Goal: Information Seeking & Learning: Get advice/opinions

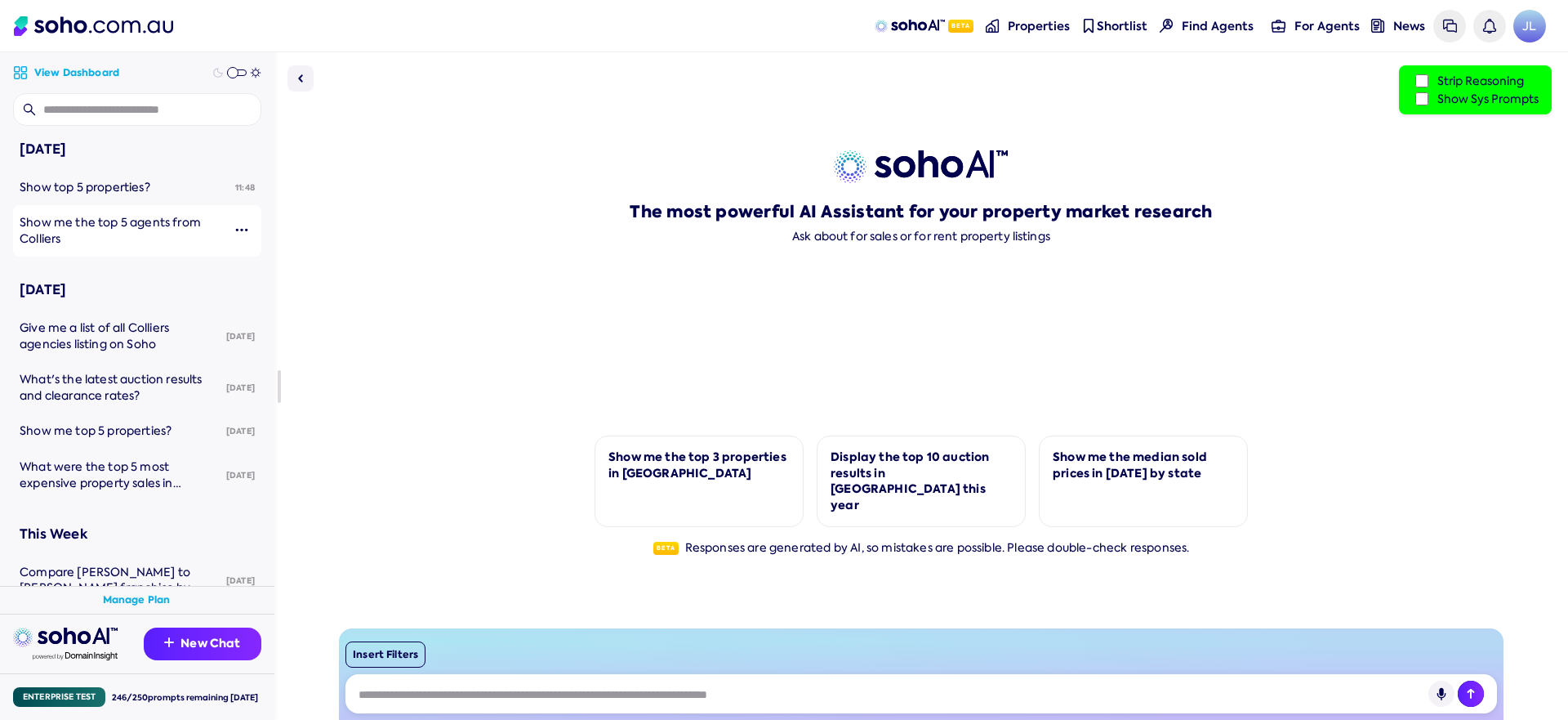
click at [71, 227] on span "Show me the top 5 agents from Colliers" at bounding box center [110, 230] width 181 height 31
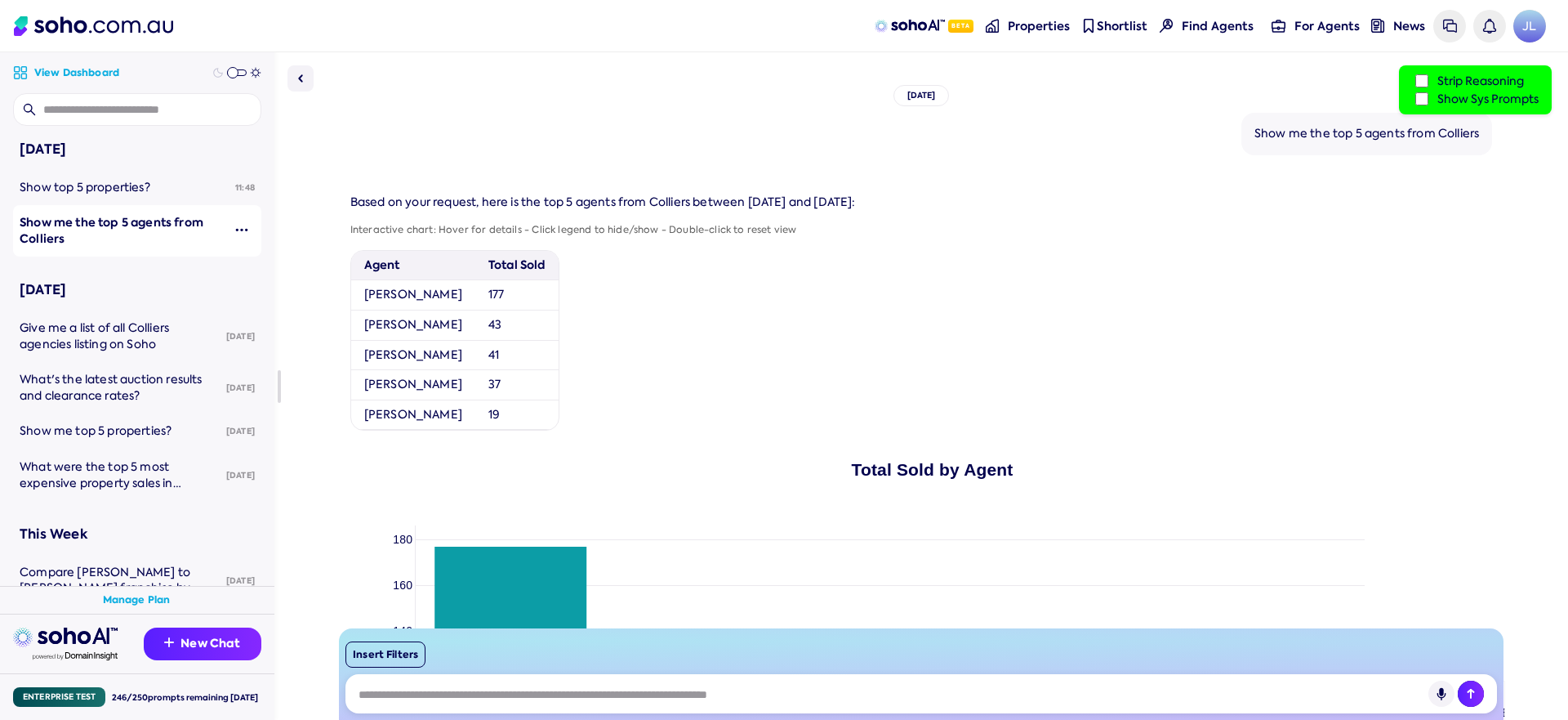
click at [1462, 94] on label "Show Sys Prompts" at bounding box center [1475, 98] width 126 height 18
click at [1478, 82] on label "Strip Reasoning" at bounding box center [1475, 81] width 126 height 18
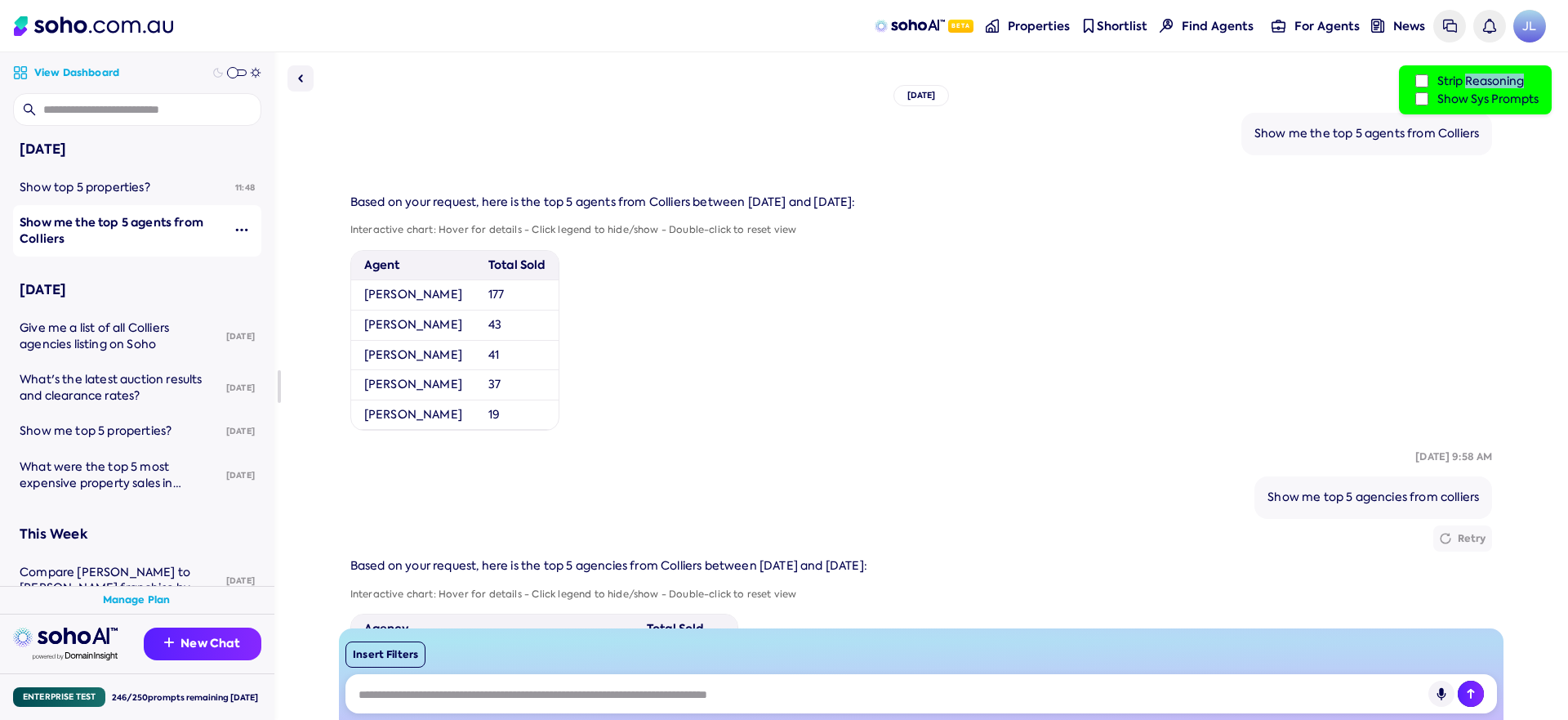
click at [1478, 82] on label "Strip Reasoning" at bounding box center [1475, 81] width 126 height 18
click at [1457, 99] on label "Show Sys Prompts" at bounding box center [1475, 98] width 126 height 18
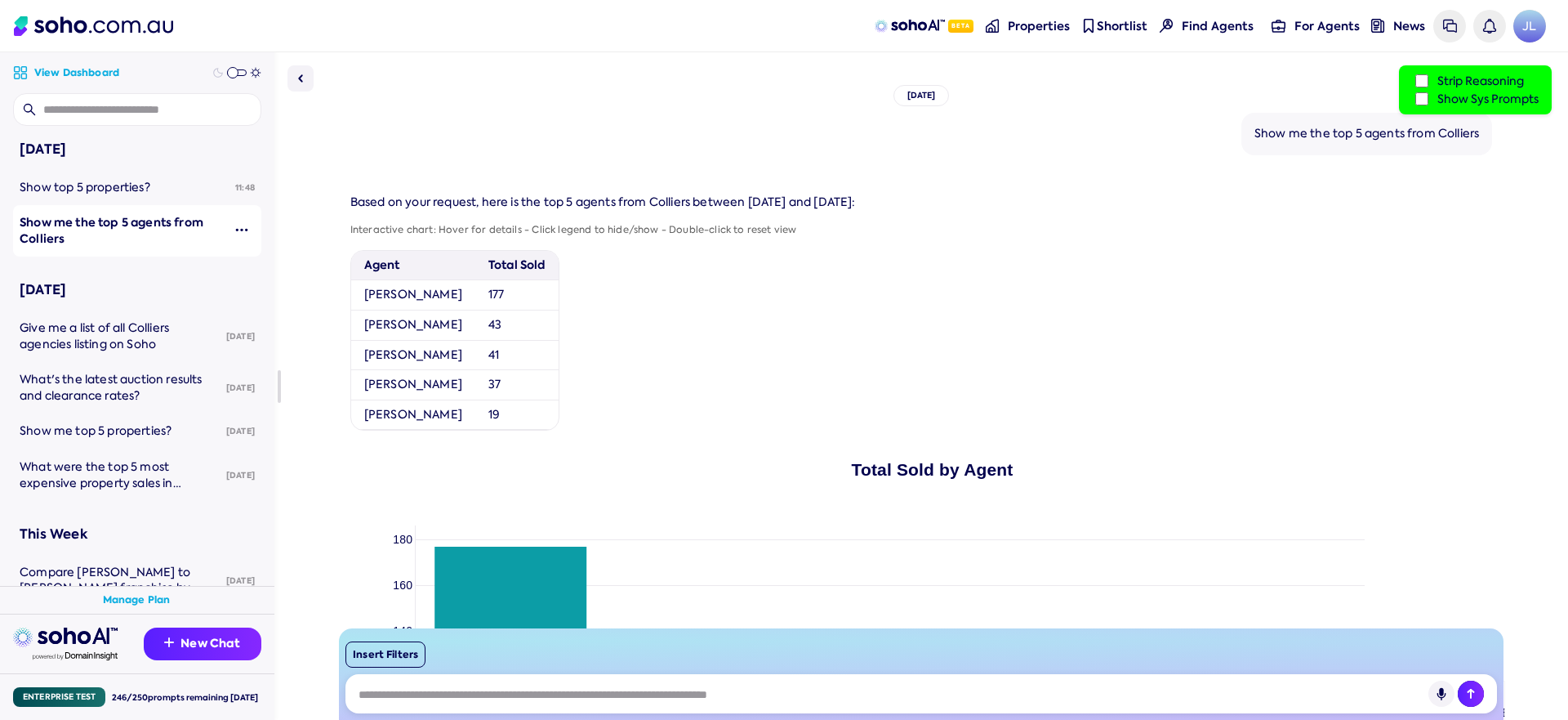
click at [1454, 110] on div "Strip Reasoning Show Sys Prompts" at bounding box center [1475, 90] width 153 height 49
click at [1460, 102] on label "Show Sys Prompts" at bounding box center [1475, 98] width 126 height 18
click at [1458, 102] on label "Show Sys Prompts" at bounding box center [1475, 98] width 126 height 18
click at [1458, 100] on label "Show Sys Prompts" at bounding box center [1475, 98] width 126 height 18
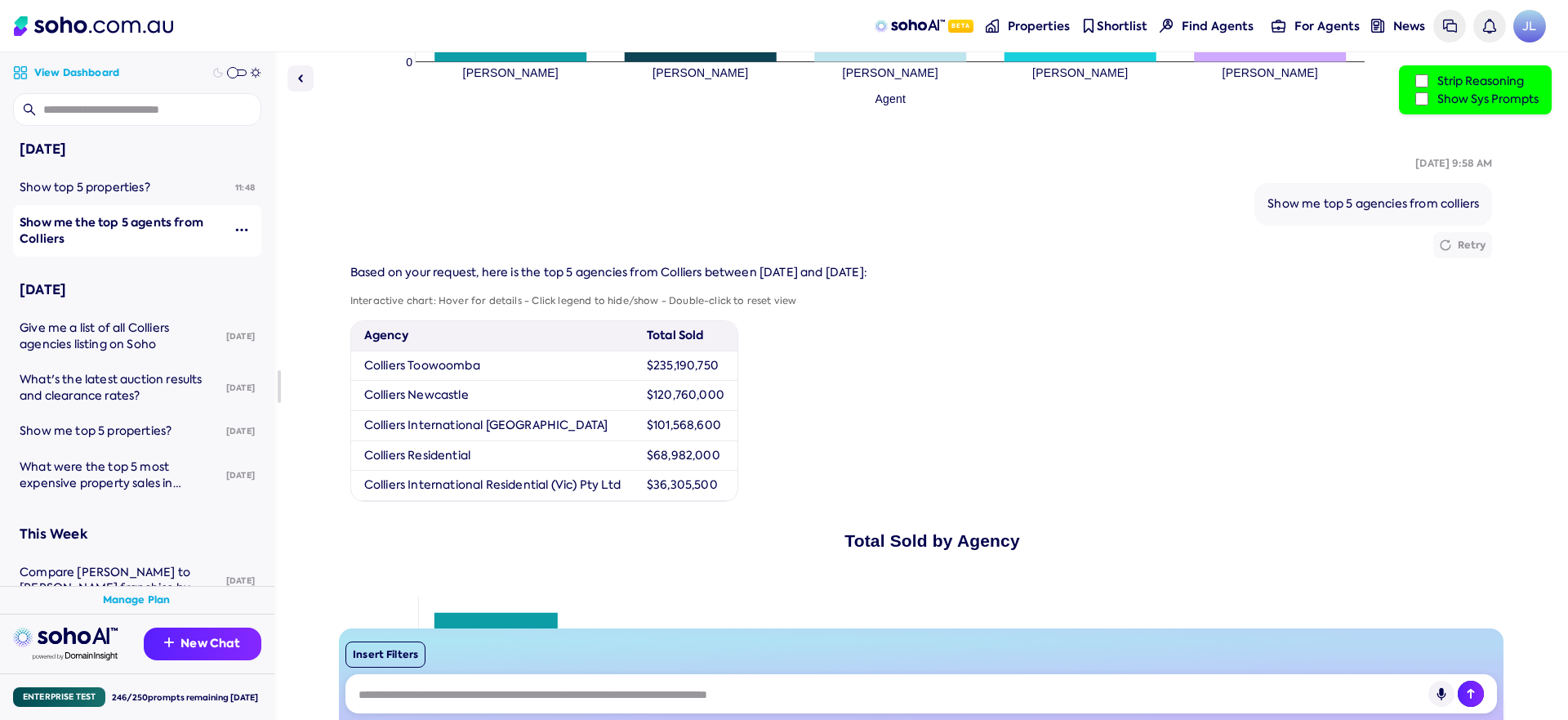
click at [1463, 82] on label "Strip Reasoning" at bounding box center [1475, 81] width 126 height 18
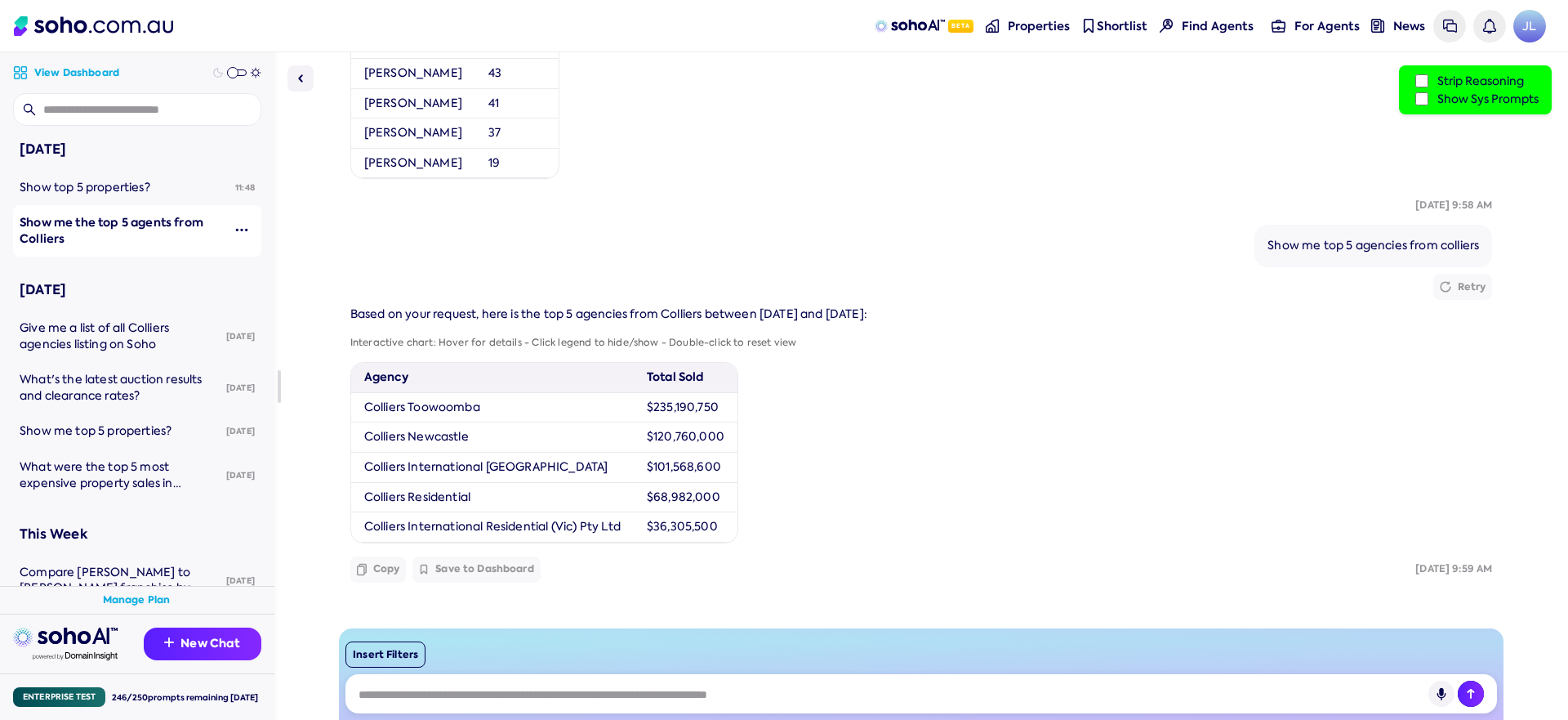
click at [1463, 82] on label "Strip Reasoning" at bounding box center [1475, 81] width 126 height 18
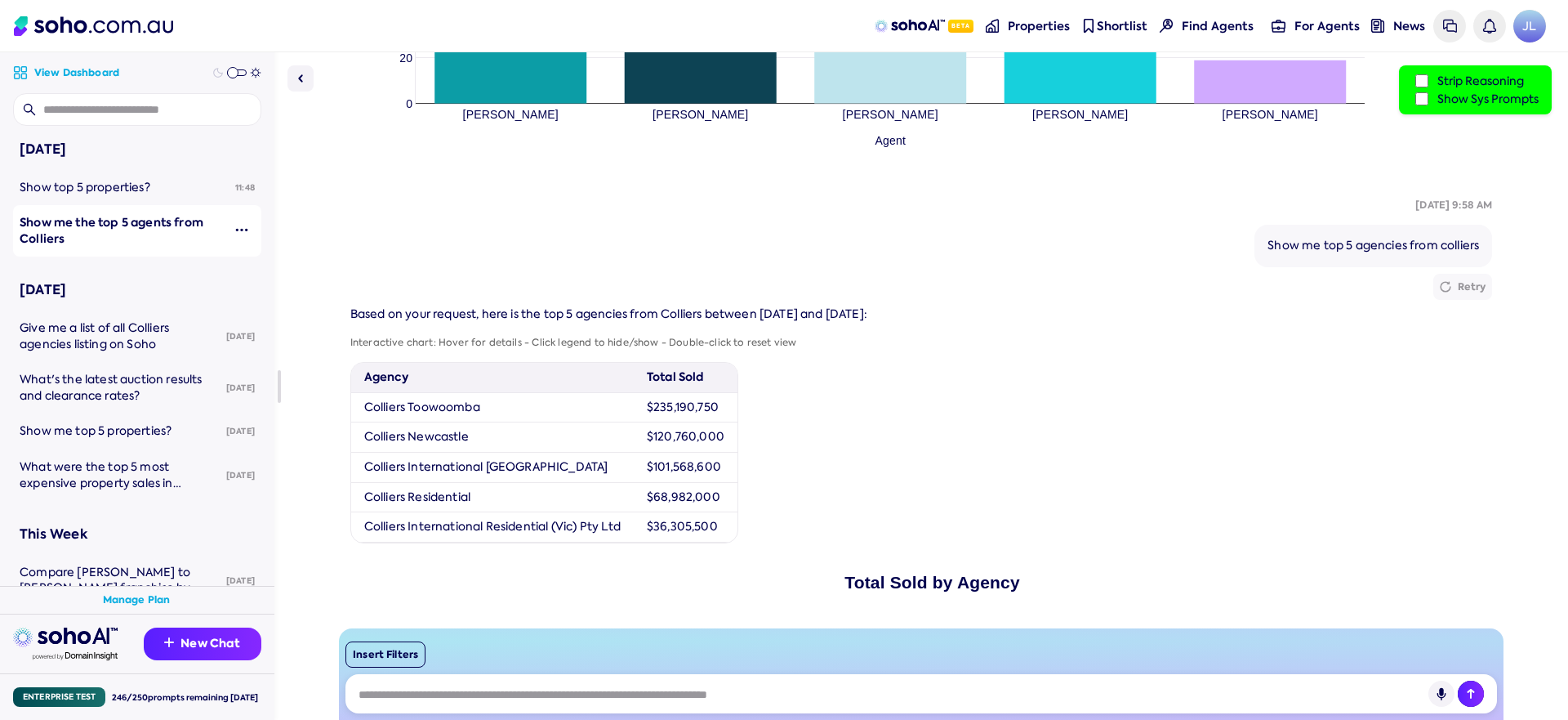
scroll to position [888, 0]
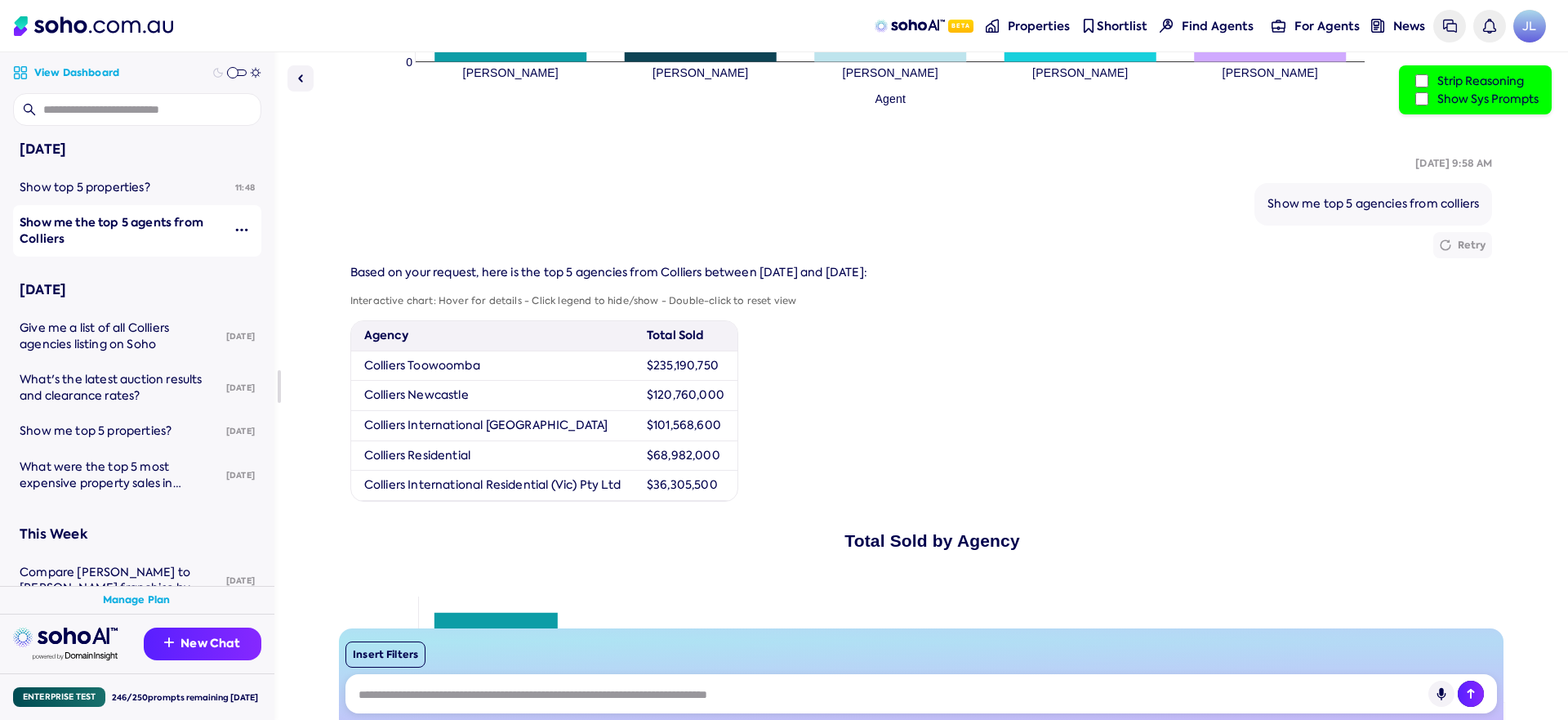
click at [1456, 89] on label "Show Sys Prompts" at bounding box center [1475, 98] width 126 height 18
click at [1454, 93] on label "Show Sys Prompts" at bounding box center [1475, 98] width 126 height 18
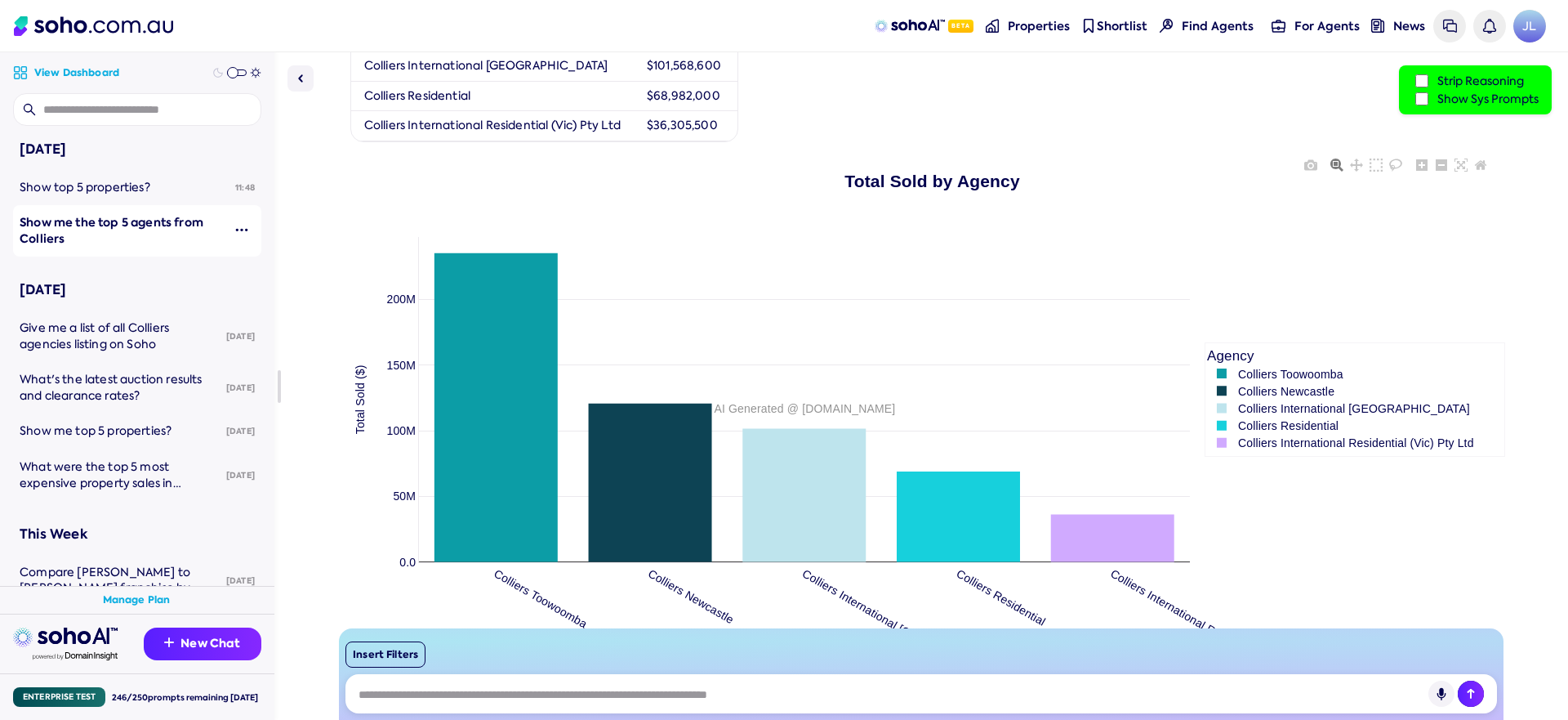
scroll to position [1442, 0]
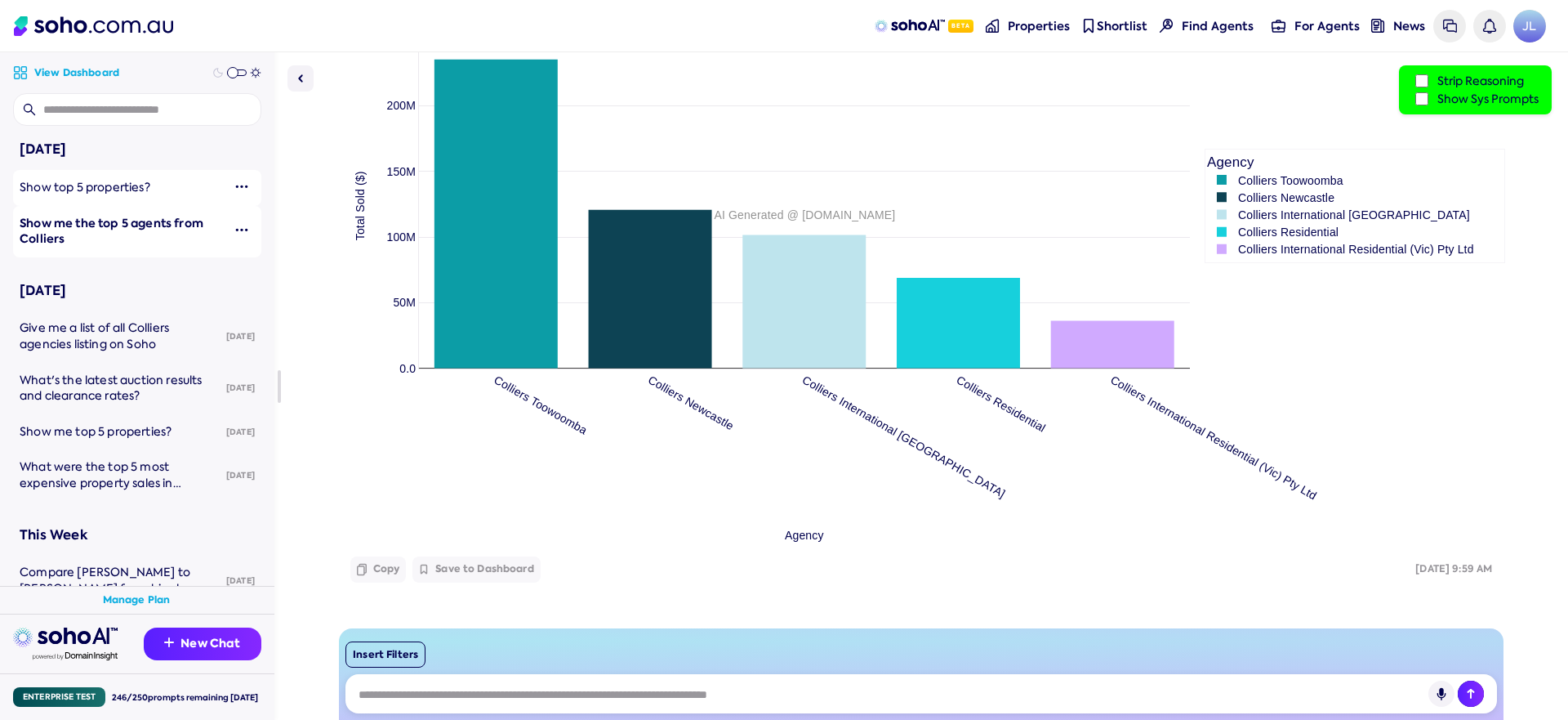
click at [118, 196] on link "Show top 5 properties?" at bounding box center [117, 188] width 209 height 36
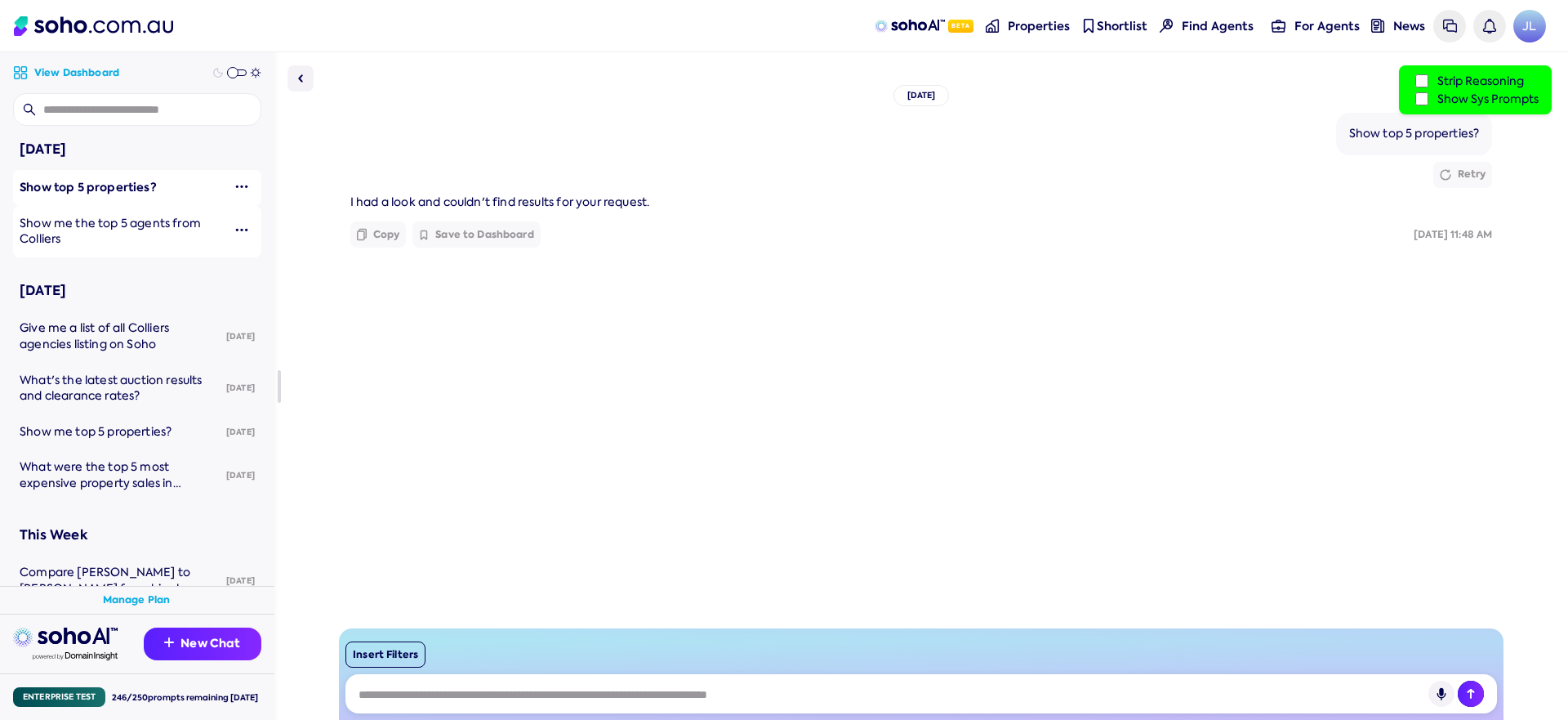
click at [1434, 99] on label "Show Sys Prompts" at bounding box center [1475, 98] width 126 height 18
click at [114, 322] on span "Give me a list of all Colliers agencies listing on Soho" at bounding box center [94, 335] width 149 height 31
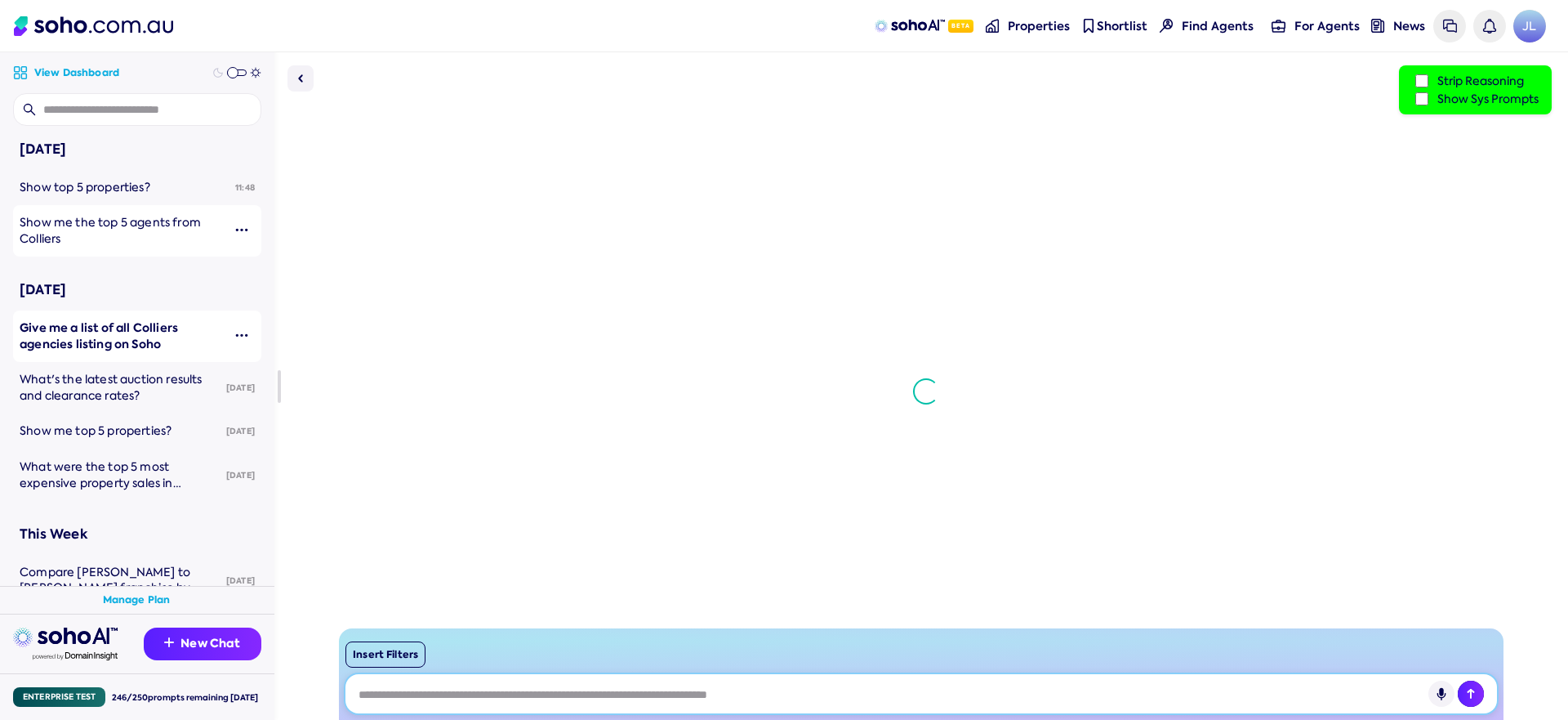
scroll to position [308, 0]
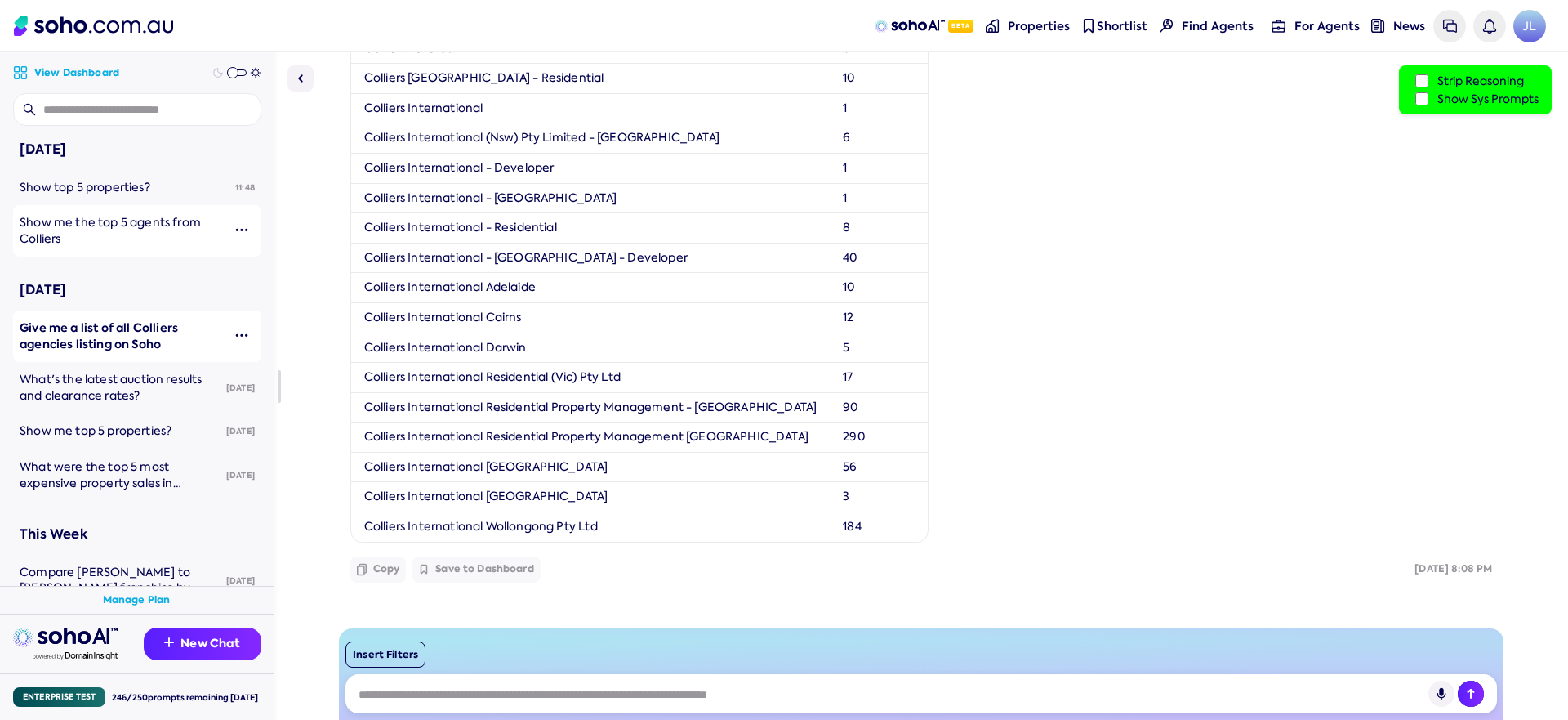
click at [1454, 101] on label "Show Sys Prompts" at bounding box center [1475, 98] width 126 height 18
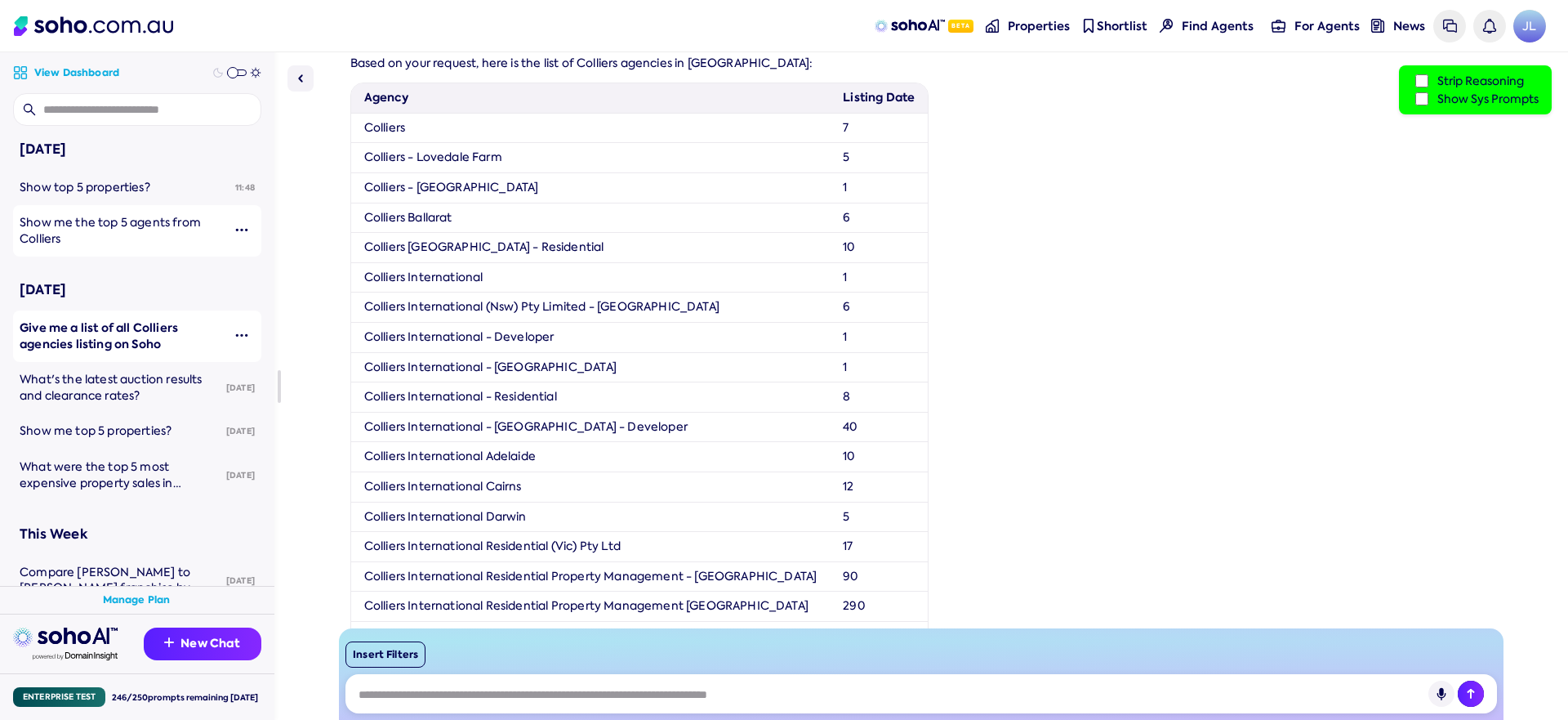
scroll to position [0, 0]
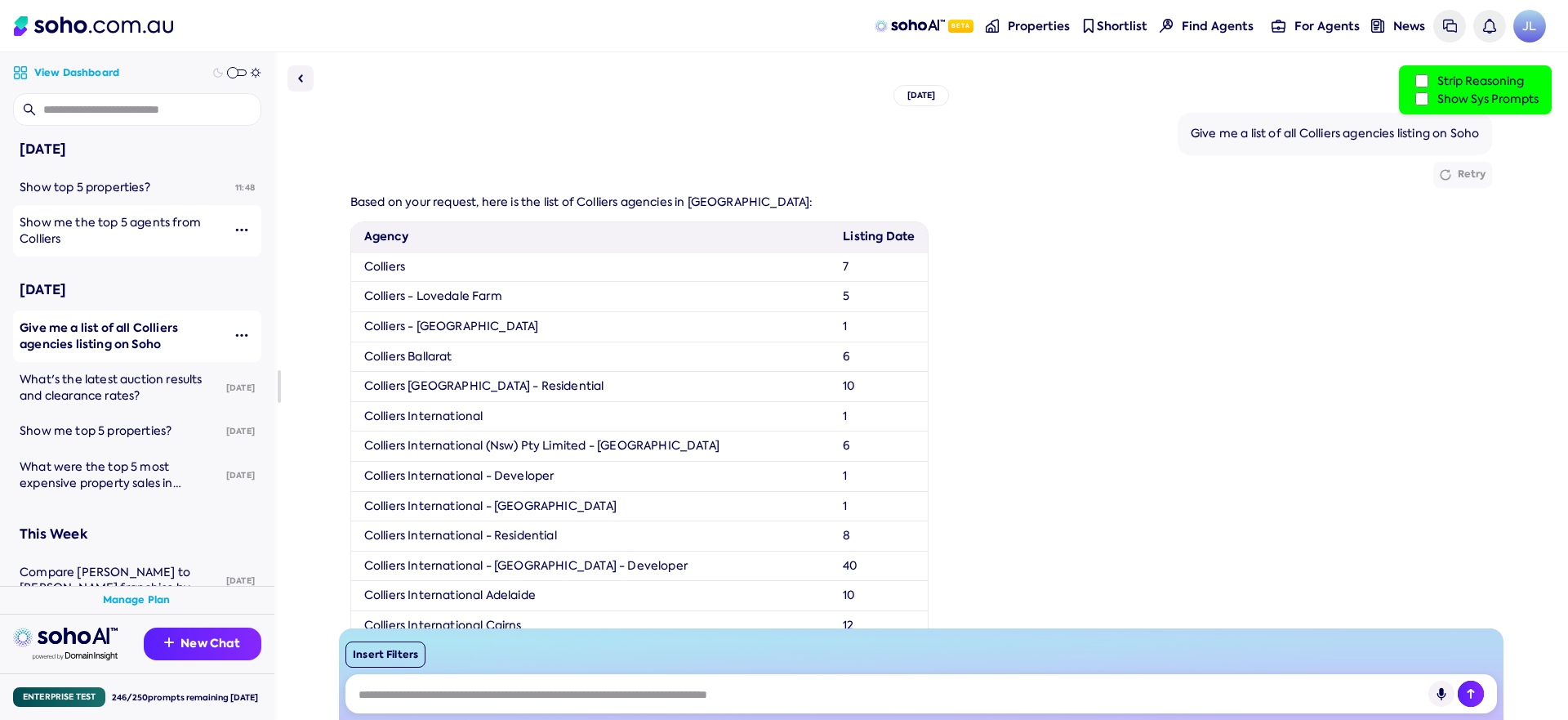
click at [1451, 97] on label "Show Sys Prompts" at bounding box center [1475, 98] width 126 height 18
click at [99, 388] on span "What's the latest auction results and clearance rates?" at bounding box center [110, 387] width 183 height 31
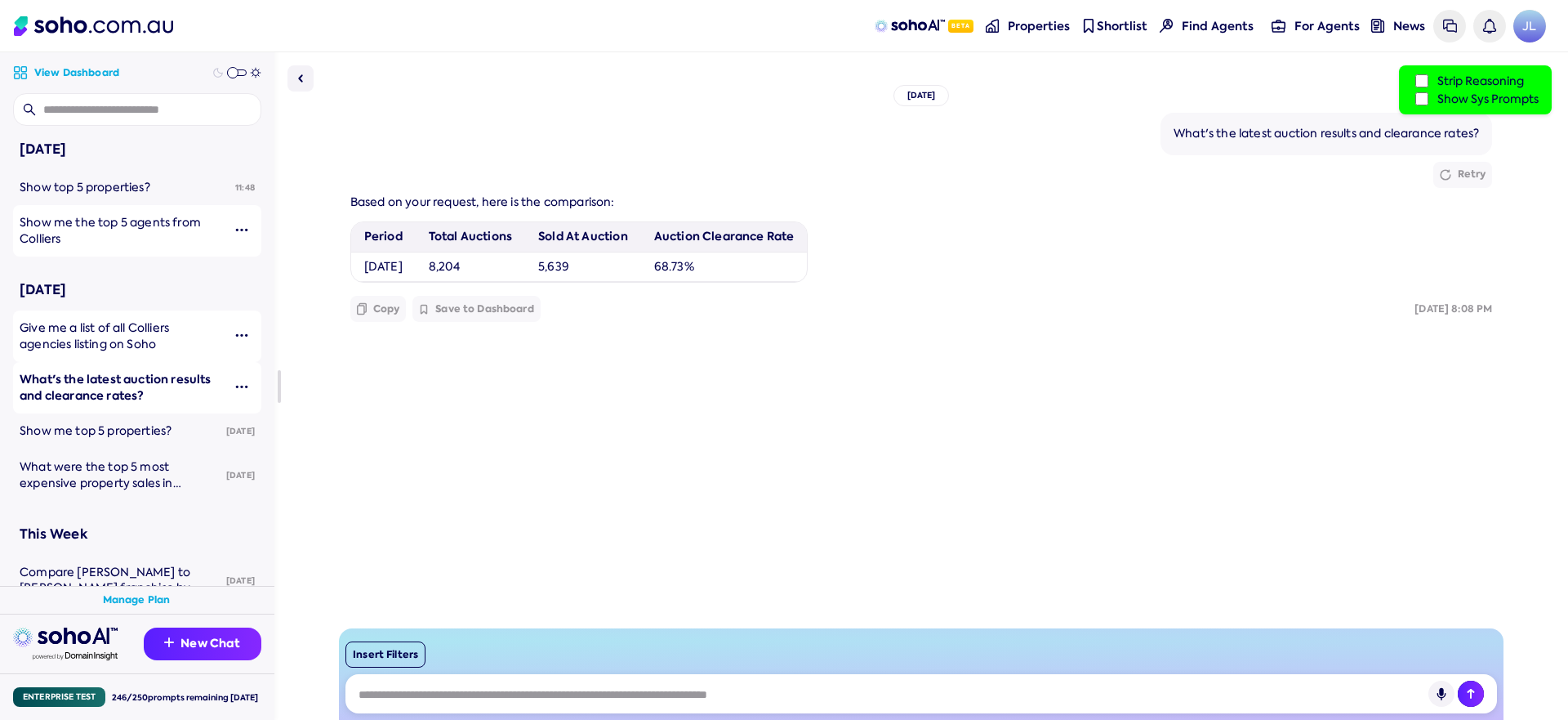
click at [1495, 106] on label "Show Sys Prompts" at bounding box center [1475, 98] width 126 height 18
drag, startPoint x: 1495, startPoint y: 102, endPoint x: 1479, endPoint y: 103, distance: 16.0
click at [1495, 102] on label "Show Sys Prompts" at bounding box center [1475, 98] width 126 height 18
drag, startPoint x: 137, startPoint y: 420, endPoint x: 153, endPoint y: 415, distance: 16.8
click at [137, 420] on link "Show me top 5 properties?" at bounding box center [117, 431] width 209 height 36
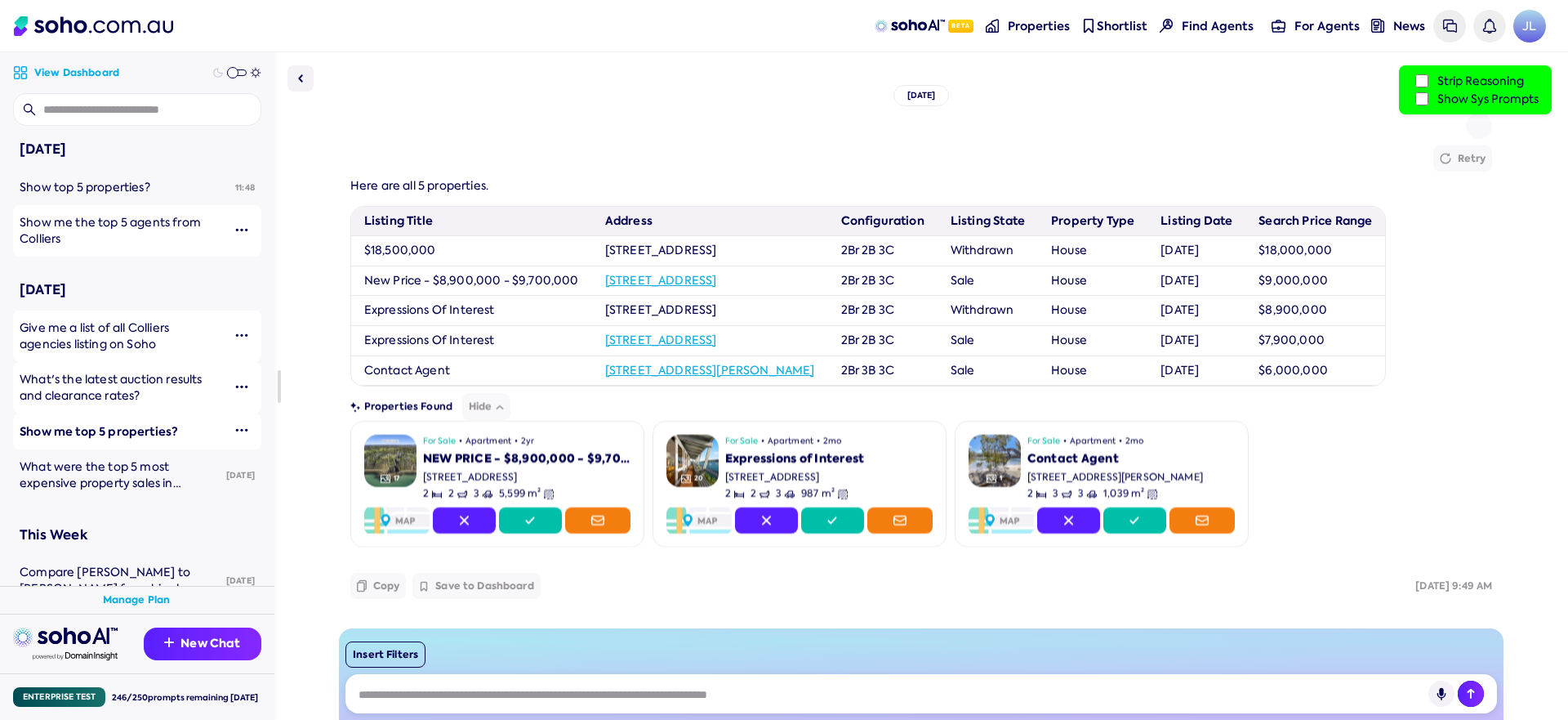
click at [1448, 102] on label "Show Sys Prompts" at bounding box center [1475, 98] width 126 height 18
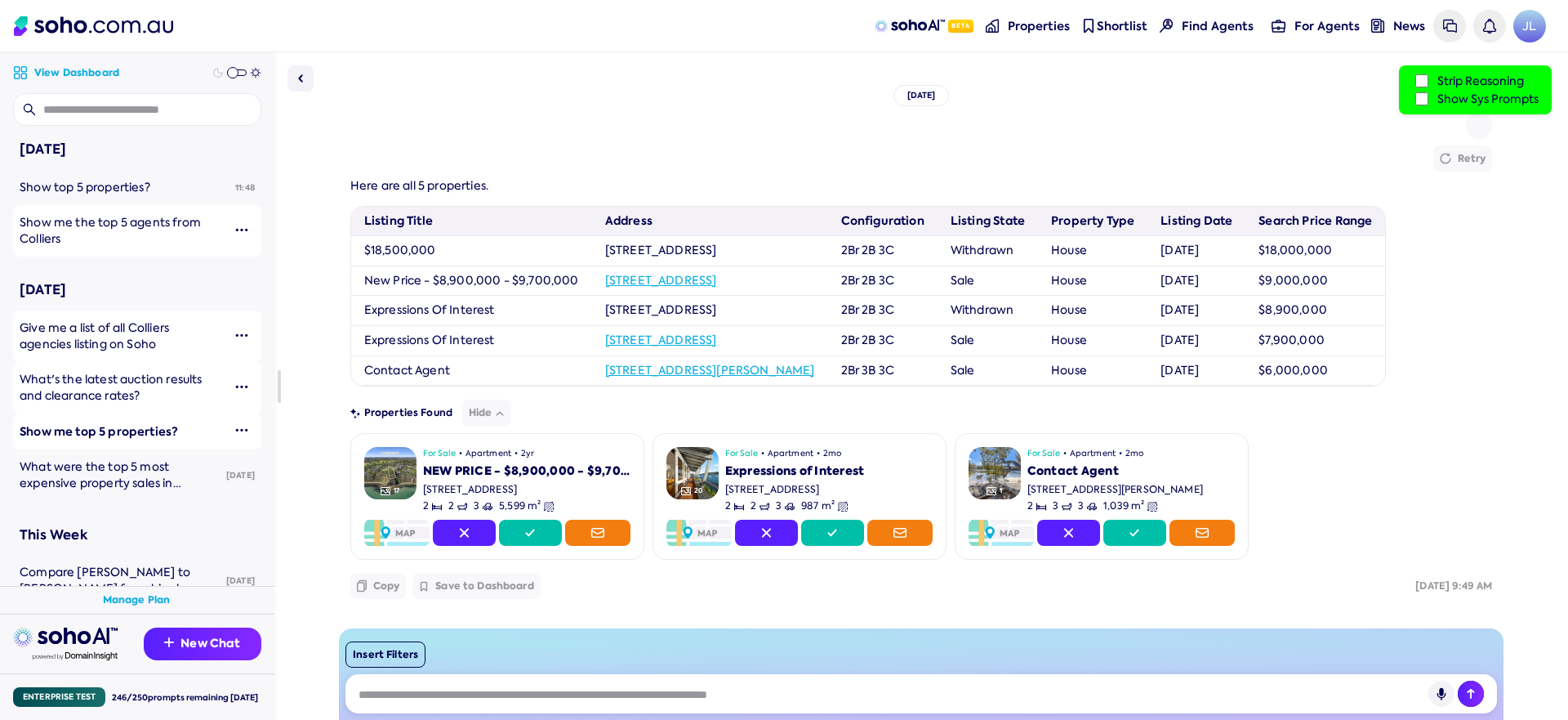
click at [1440, 97] on label "Show Sys Prompts" at bounding box center [1475, 98] width 126 height 18
click at [93, 480] on span "What were the top 5 most expensive property sales in [GEOGRAPHIC_DATA] in the l…" at bounding box center [114, 491] width 190 height 63
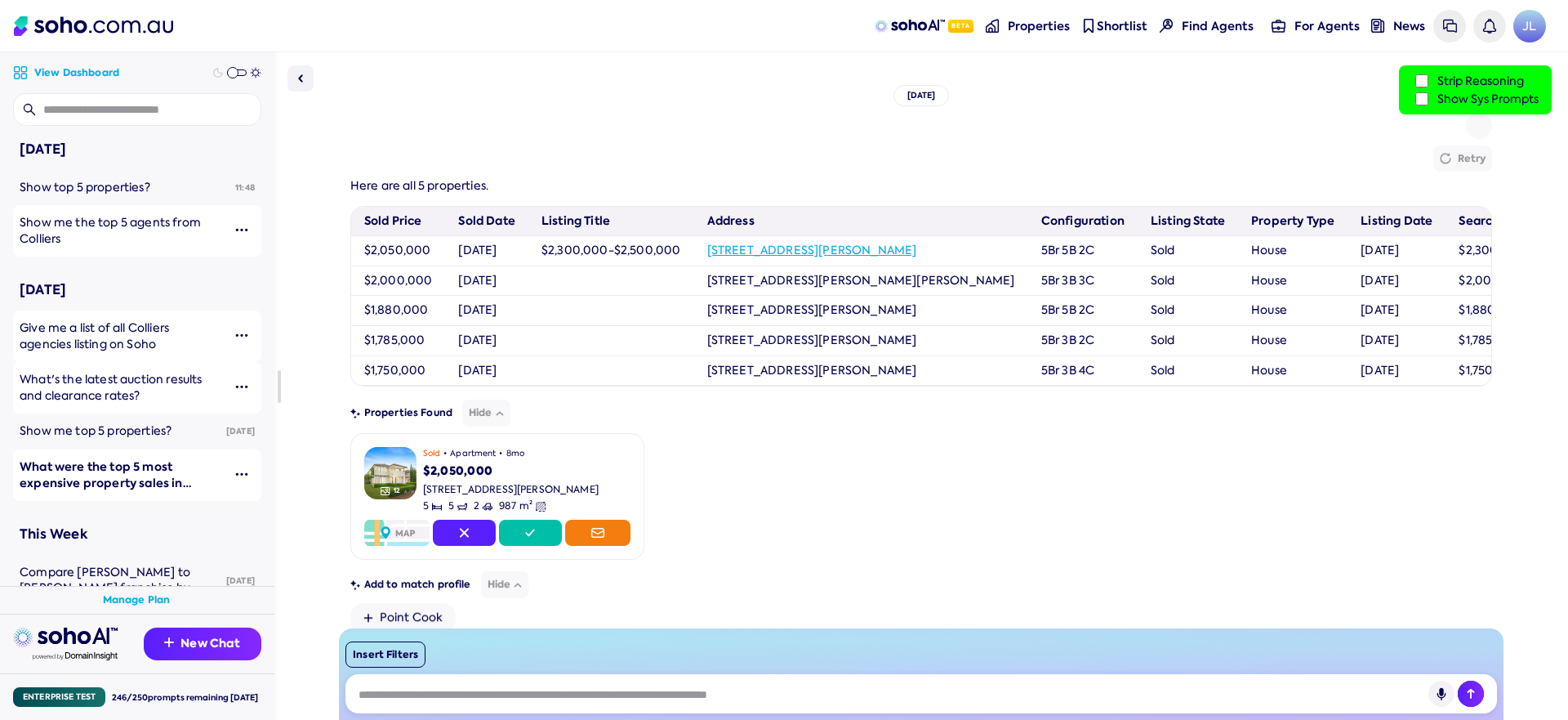
click at [1454, 97] on label "Show Sys Prompts" at bounding box center [1475, 98] width 126 height 18
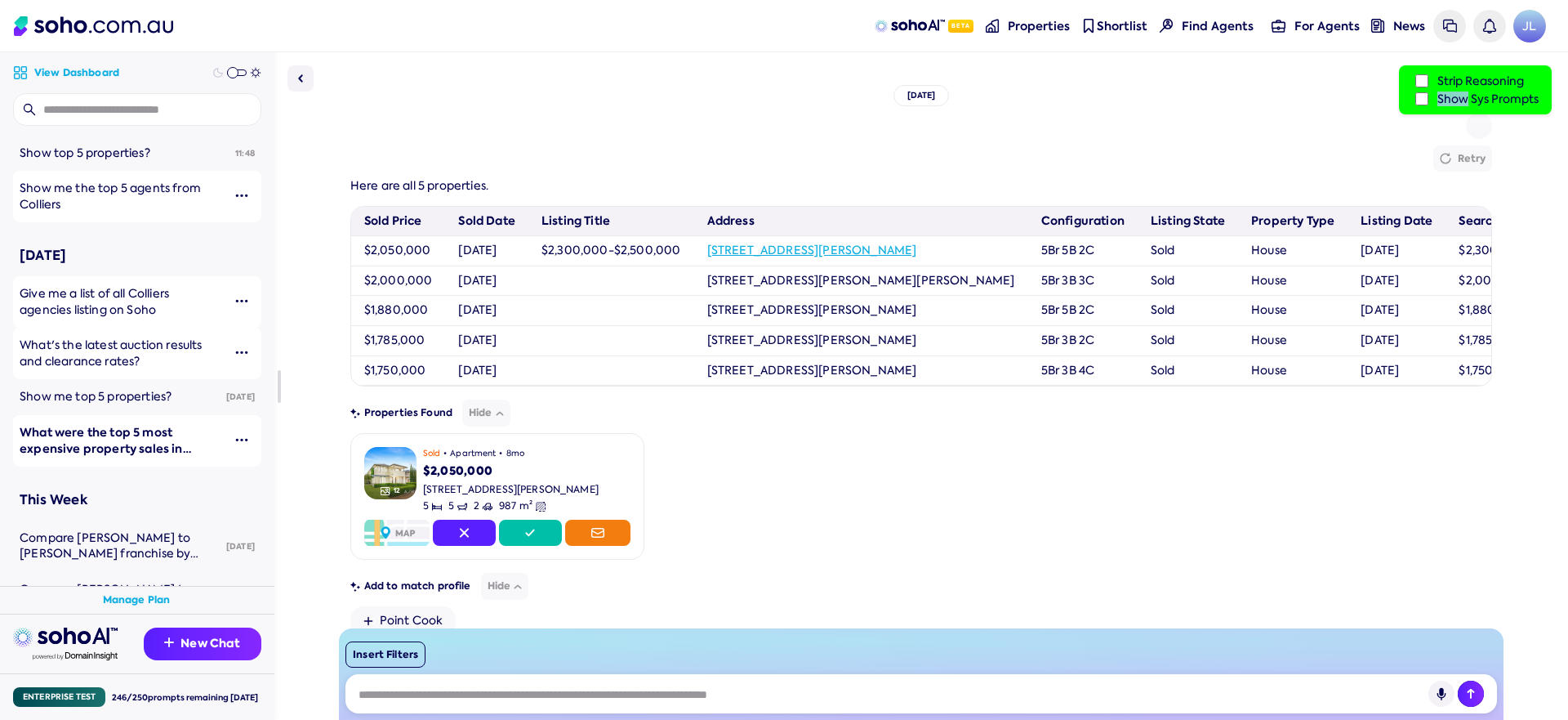
scroll to position [47, 0]
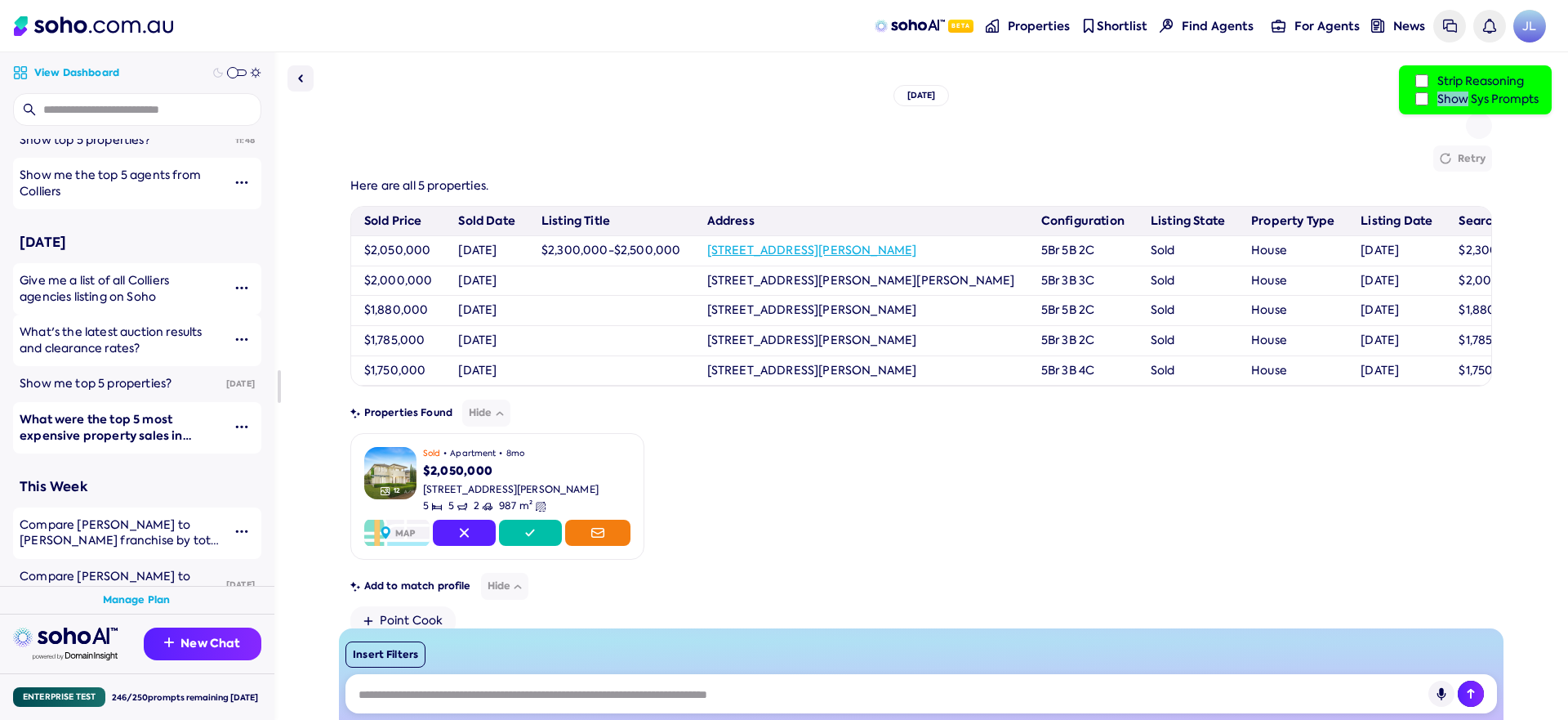
click at [123, 528] on span "Compare [PERSON_NAME] to [PERSON_NAME] franchise by total sold, total $ sold, t…" at bounding box center [119, 549] width 201 height 63
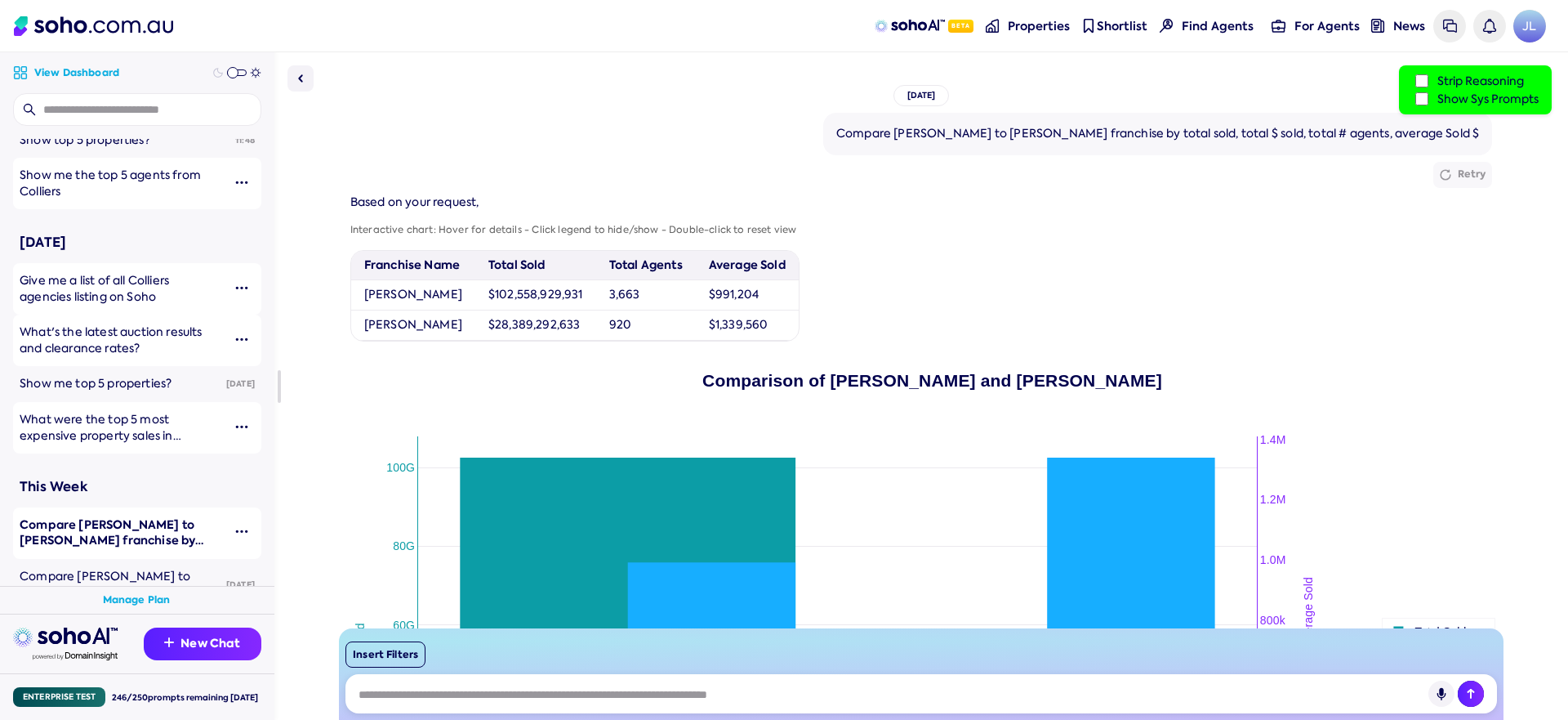
click at [1441, 99] on label "Show Sys Prompts" at bounding box center [1475, 98] width 126 height 18
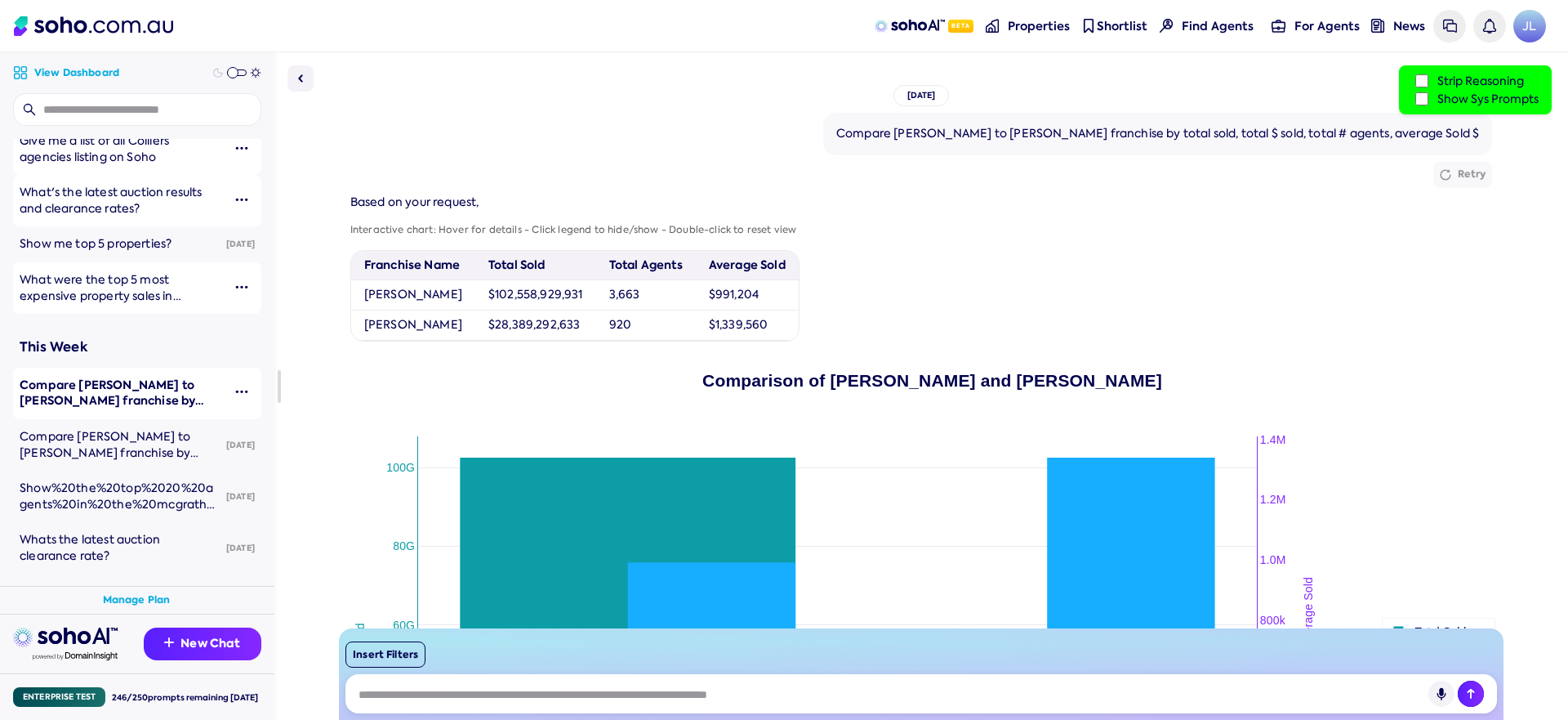
scroll to position [272, 0]
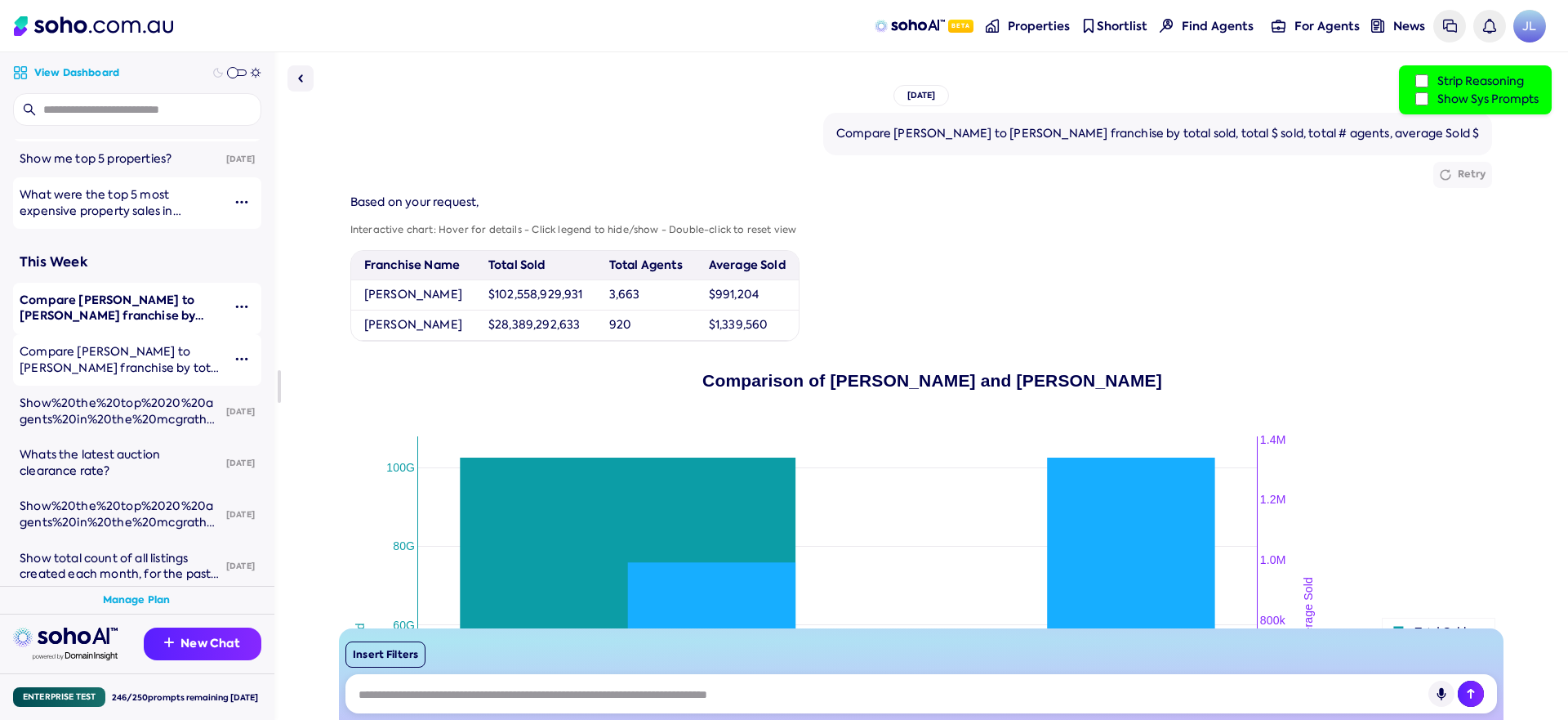
click at [153, 342] on link "Compare [PERSON_NAME] to [PERSON_NAME] franchise by total sold, total $ sold, t…" at bounding box center [117, 360] width 209 height 52
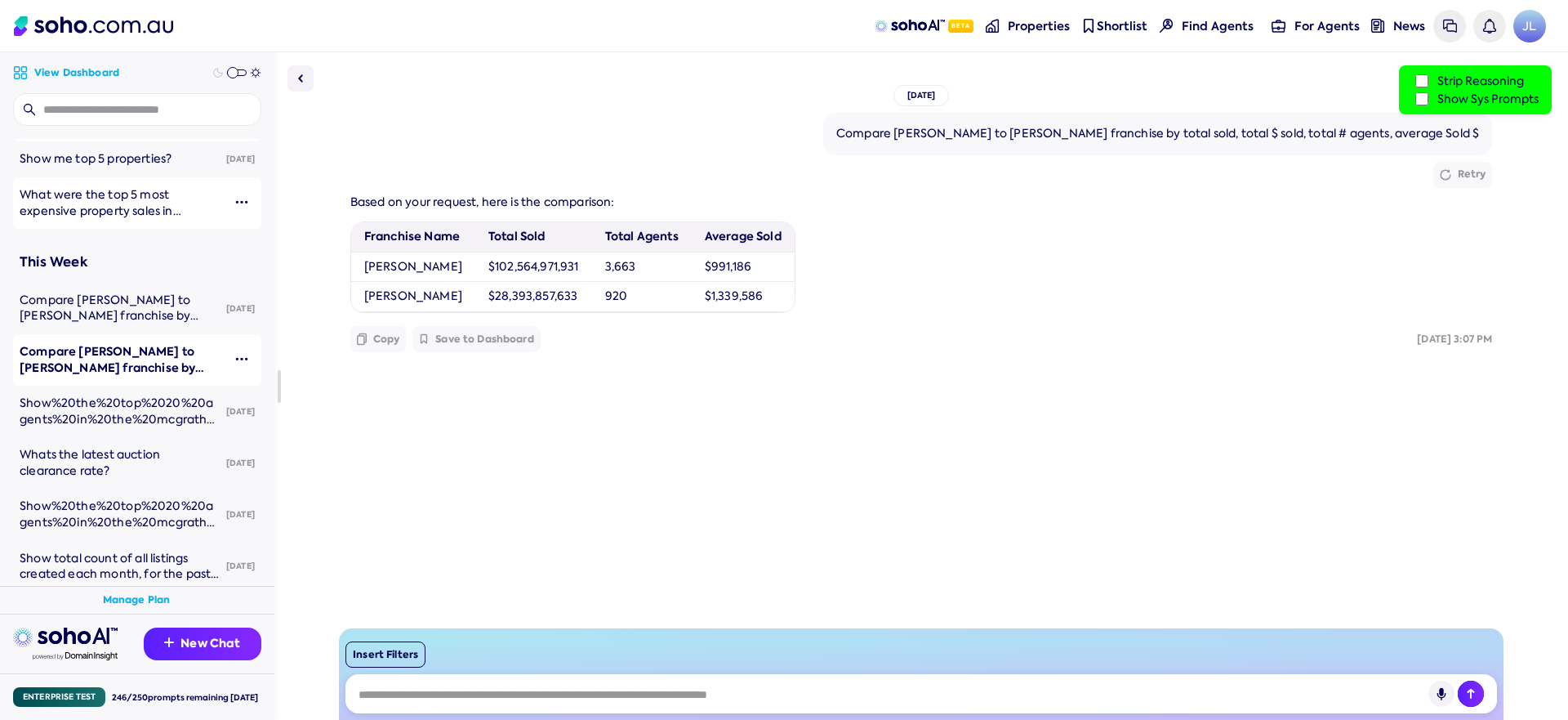
click at [1437, 96] on label "Show Sys Prompts" at bounding box center [1475, 98] width 126 height 18
drag, startPoint x: 1437, startPoint y: 96, endPoint x: 1110, endPoint y: 140, distance: 329.9
click at [1437, 96] on label "Show Sys Prompts" at bounding box center [1475, 98] width 126 height 18
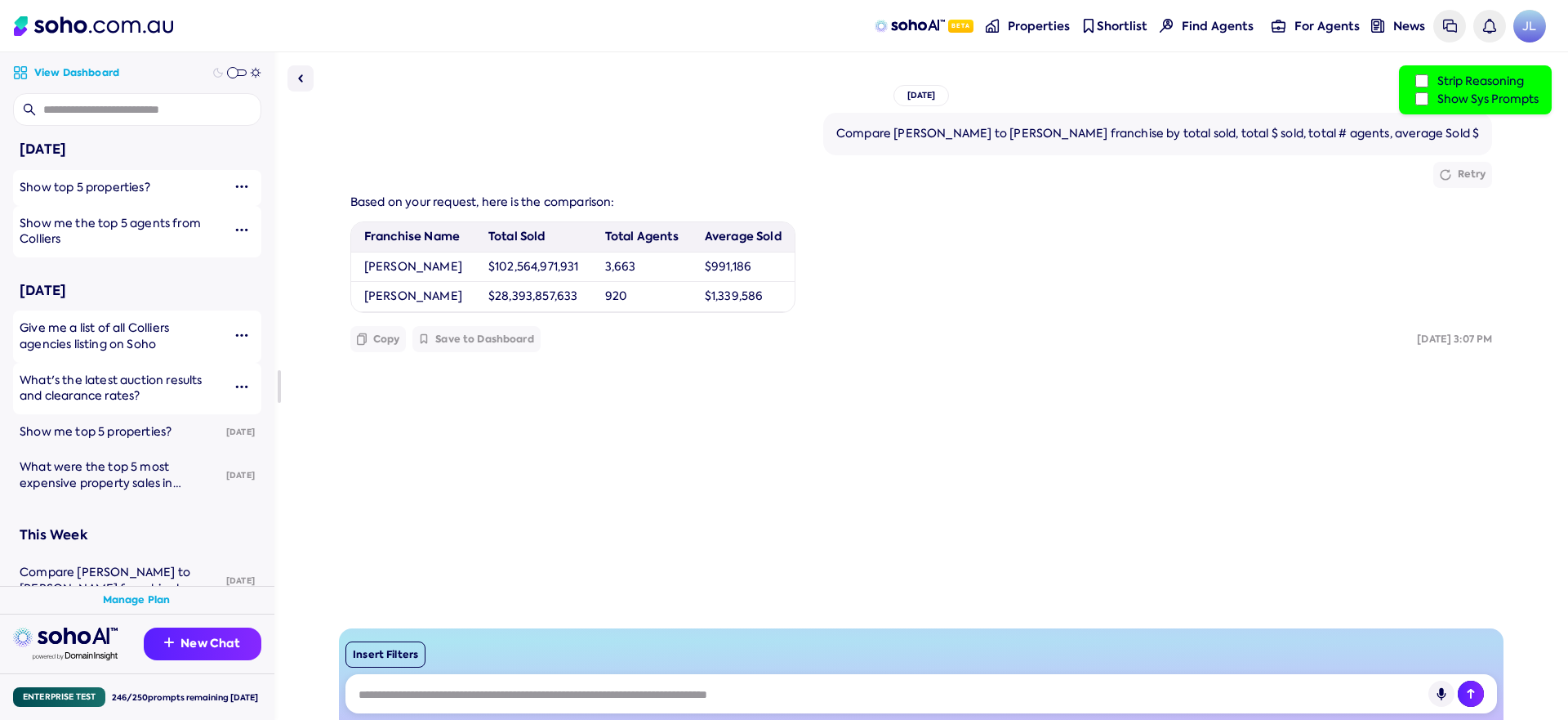
click at [80, 188] on span "Show top 5 properties?" at bounding box center [84, 187] width 131 height 15
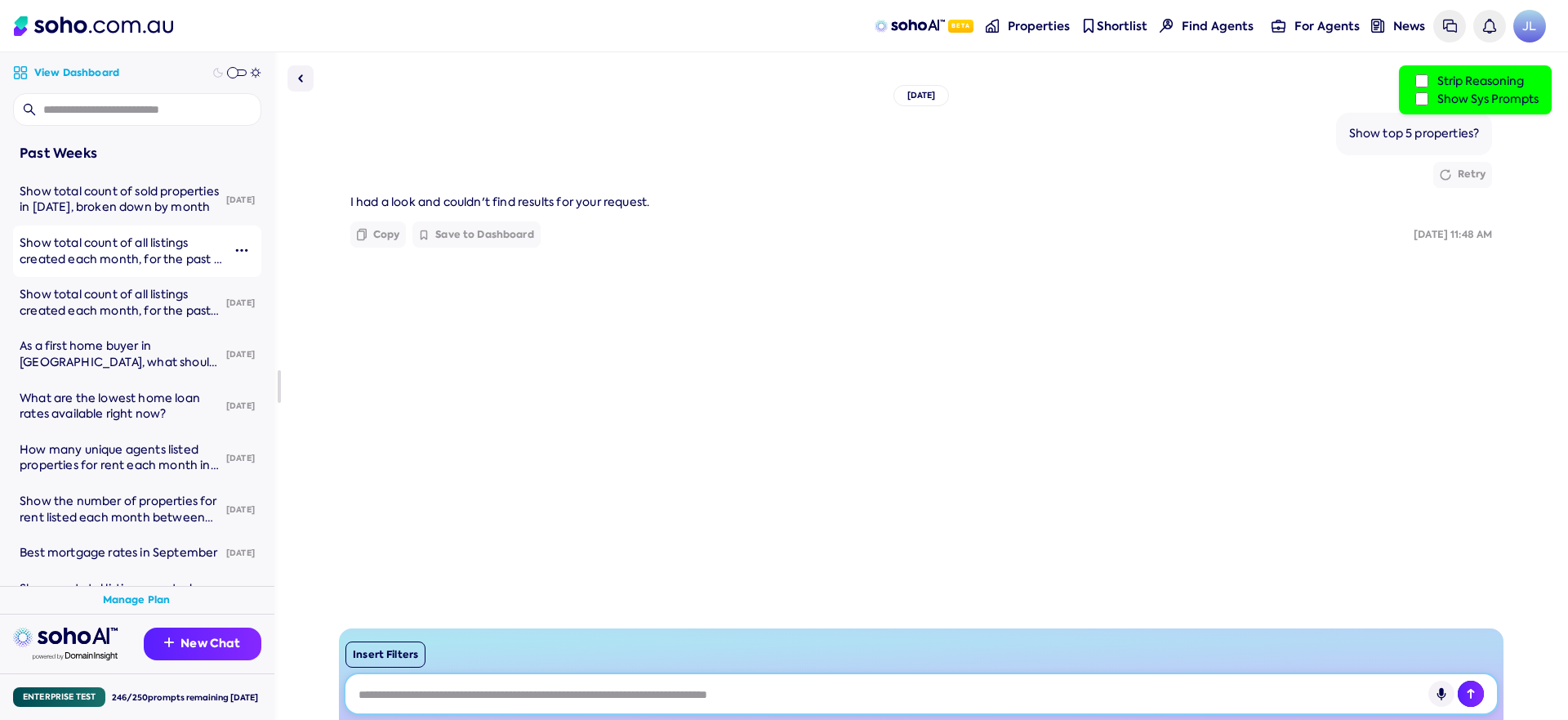
scroll to position [765, 0]
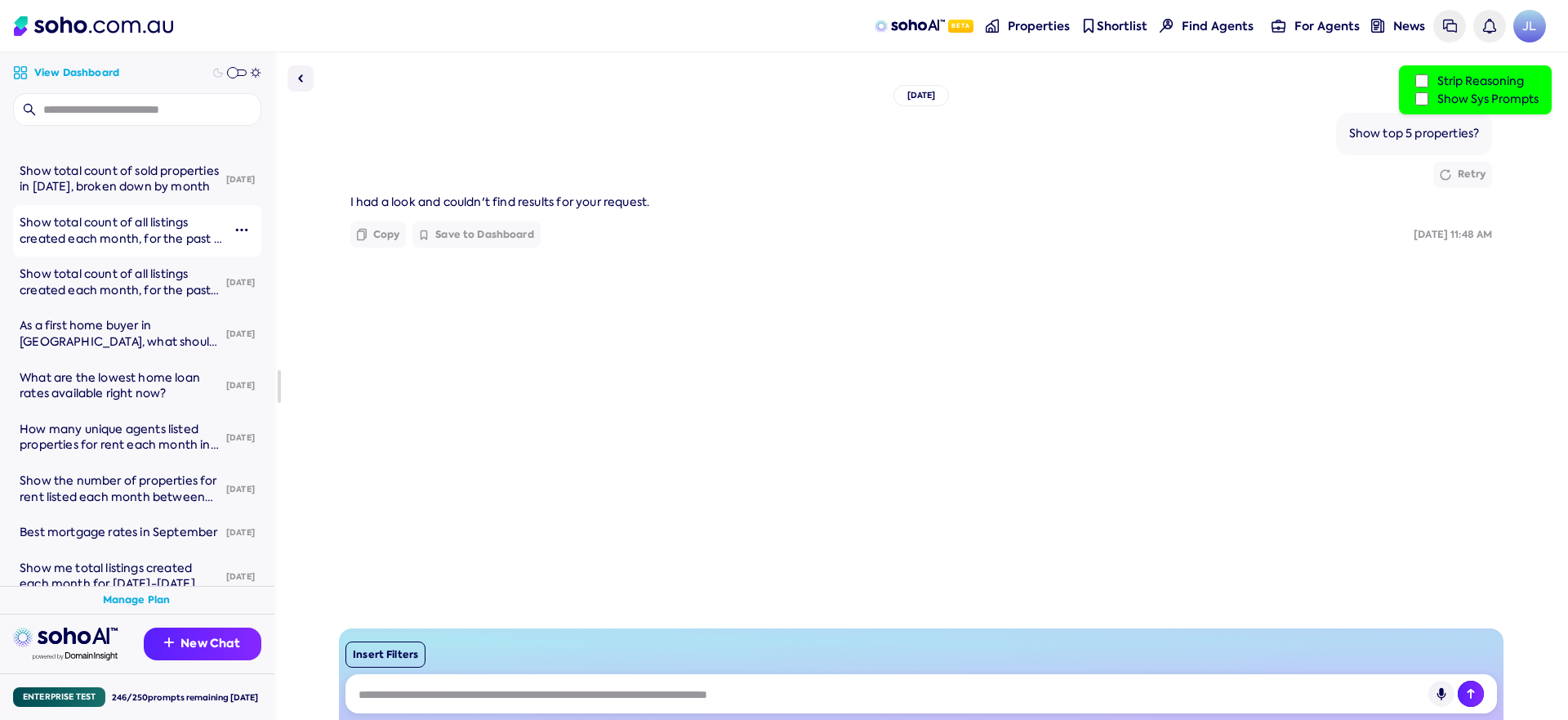
click at [96, 215] on span "Show total count of all listings created each month, for the past 6 months up t…" at bounding box center [120, 246] width 202 height 63
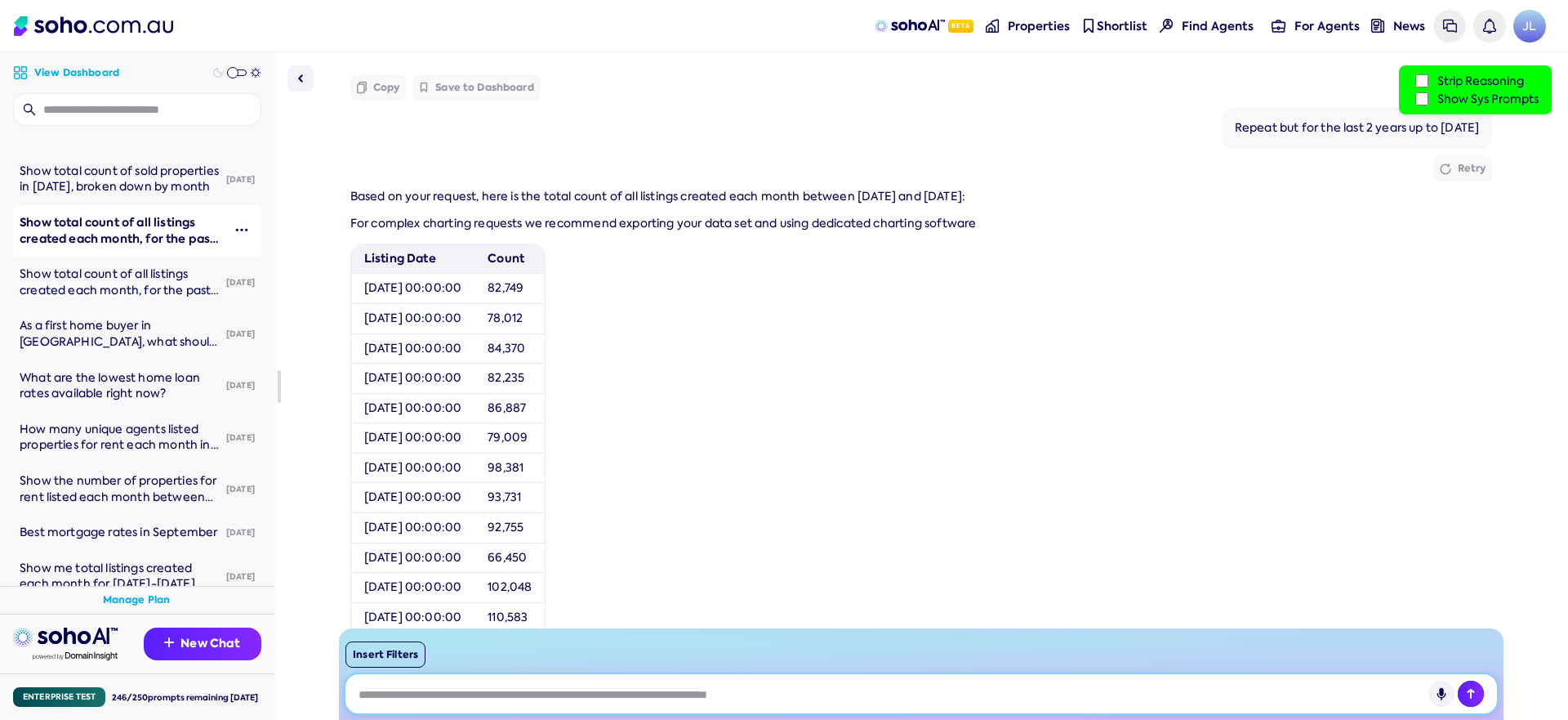
scroll to position [895, 0]
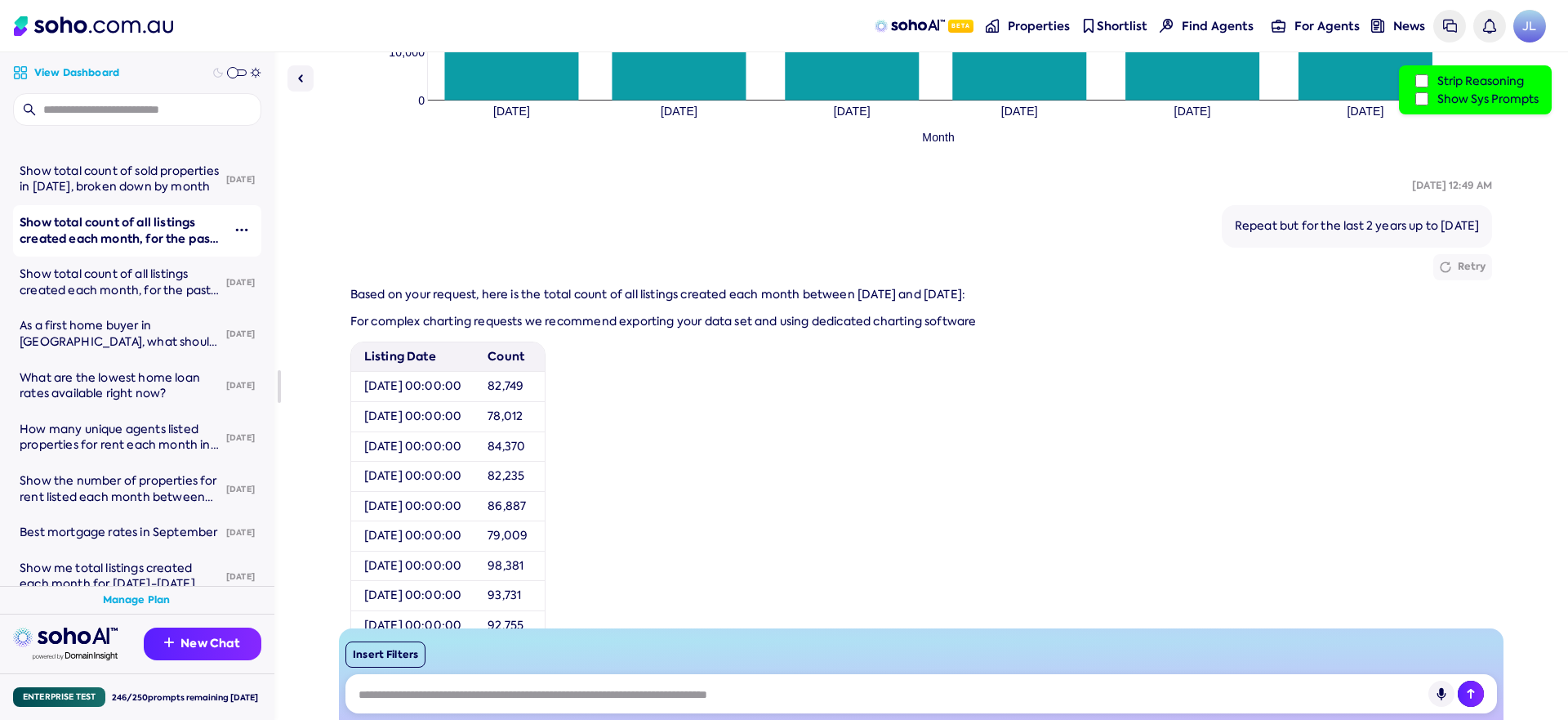
click at [1465, 98] on label "Show Sys Prompts" at bounding box center [1475, 98] width 126 height 18
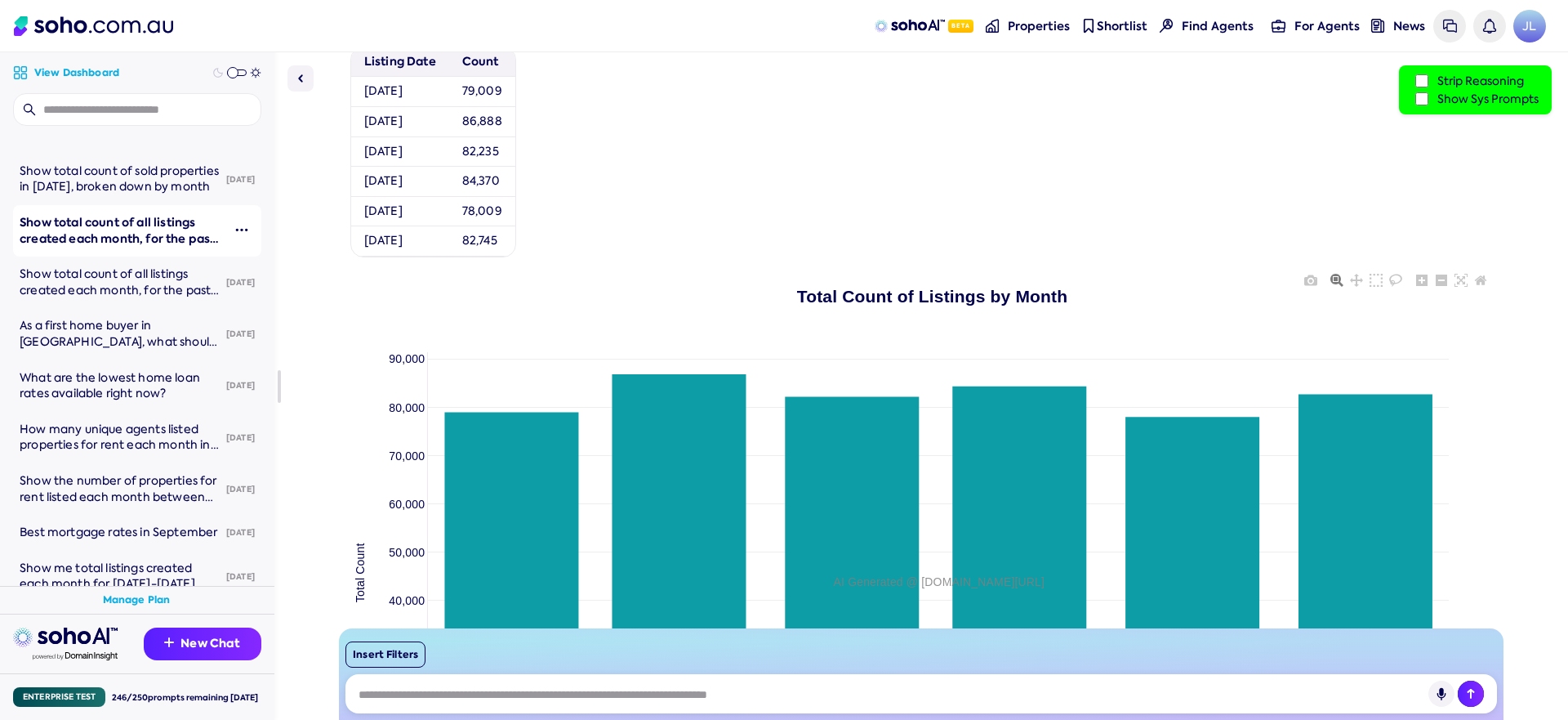
scroll to position [0, 0]
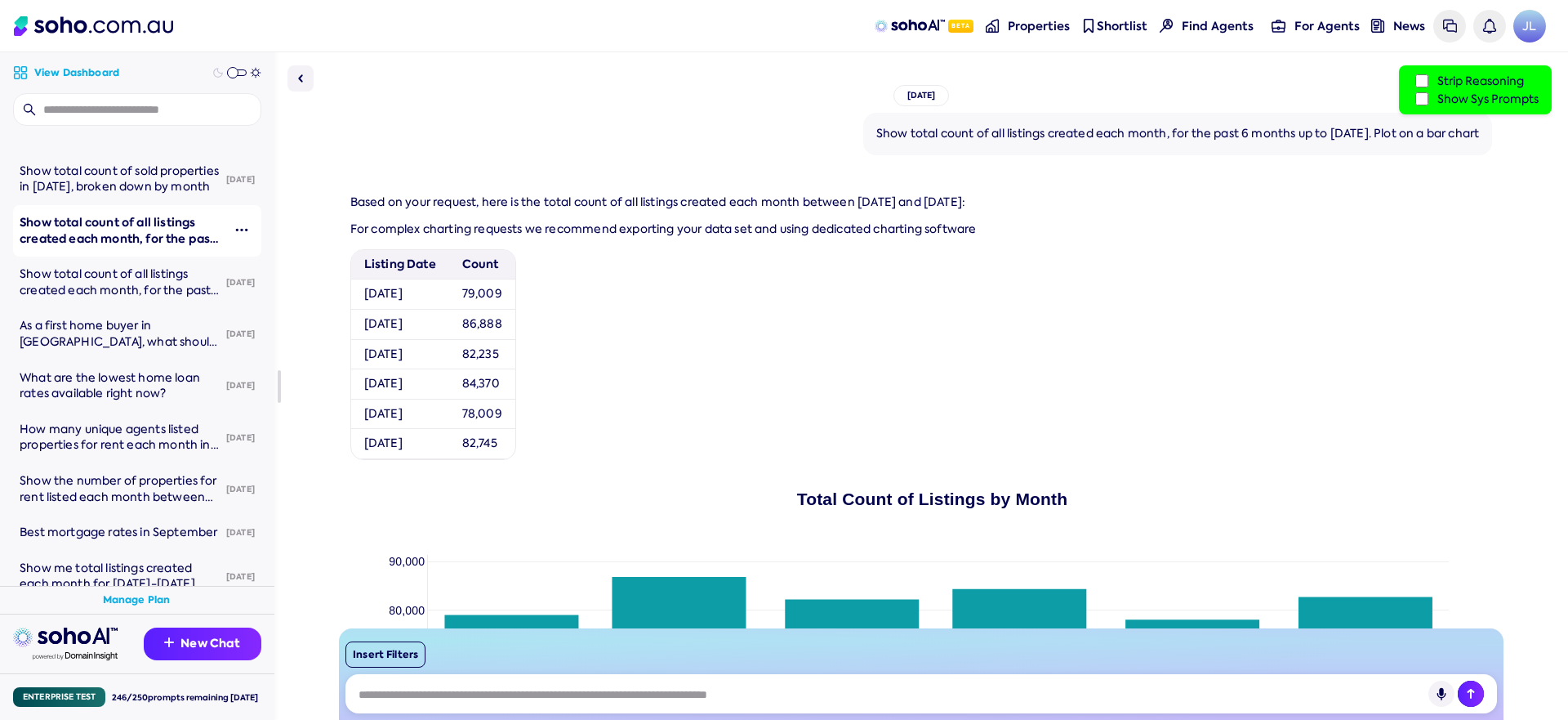
click at [1454, 102] on label "Show Sys Prompts" at bounding box center [1475, 98] width 126 height 18
drag, startPoint x: 1454, startPoint y: 102, endPoint x: 1150, endPoint y: 117, distance: 304.4
click at [1454, 102] on label "Show Sys Prompts" at bounding box center [1475, 98] width 126 height 18
click at [90, 267] on span "Show total count of all listings created each month, for the past 6 months up t…" at bounding box center [120, 298] width 202 height 63
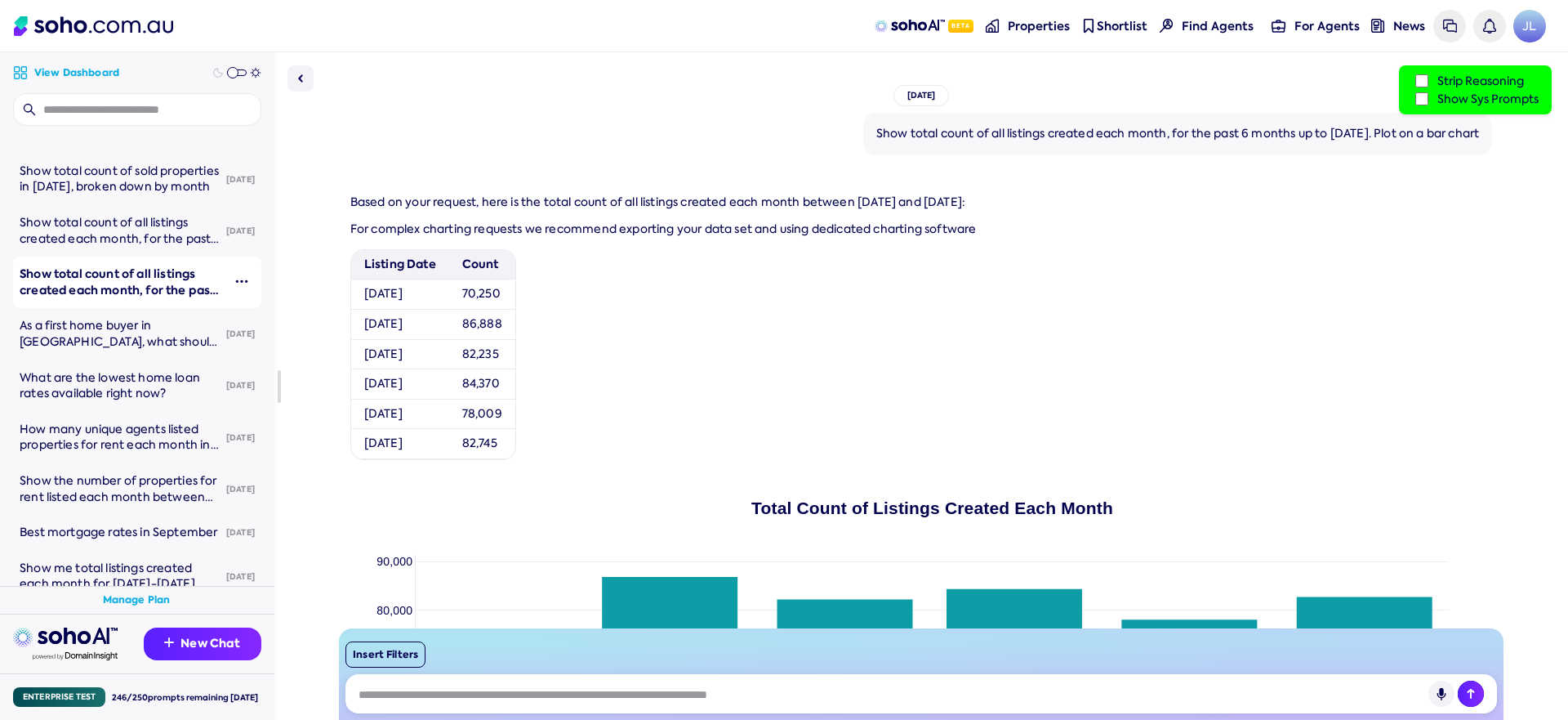
click at [1451, 91] on label "Show Sys Prompts" at bounding box center [1475, 98] width 126 height 18
click at [39, 464] on link "Show the number of properties for rent listed each month between [DATE] and [DA…" at bounding box center [117, 488] width 209 height 52
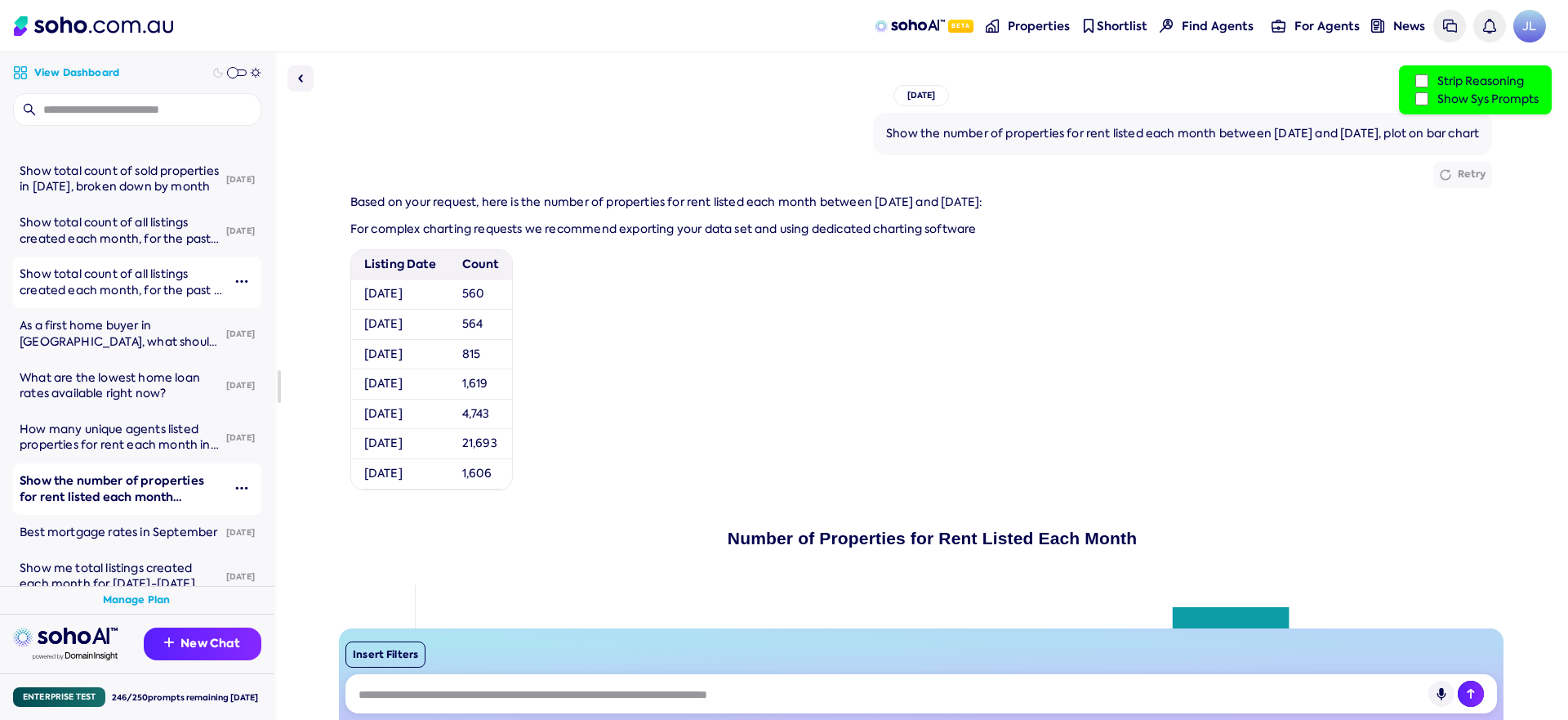
click at [1429, 100] on label "Show Sys Prompts" at bounding box center [1475, 98] width 126 height 18
drag, startPoint x: 1429, startPoint y: 100, endPoint x: 1373, endPoint y: 118, distance: 58.8
click at [1429, 100] on label "Show Sys Prompts" at bounding box center [1475, 98] width 126 height 18
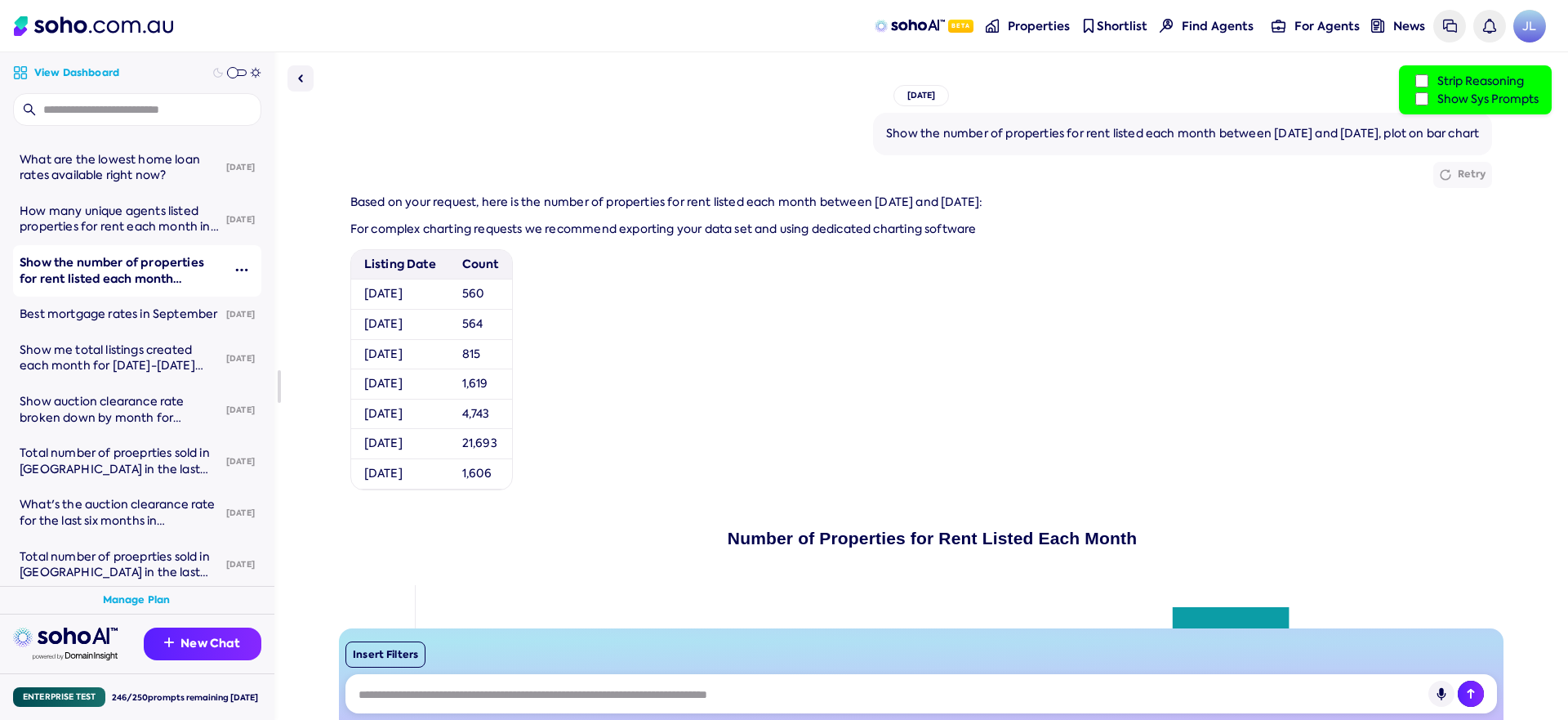
scroll to position [1051, 0]
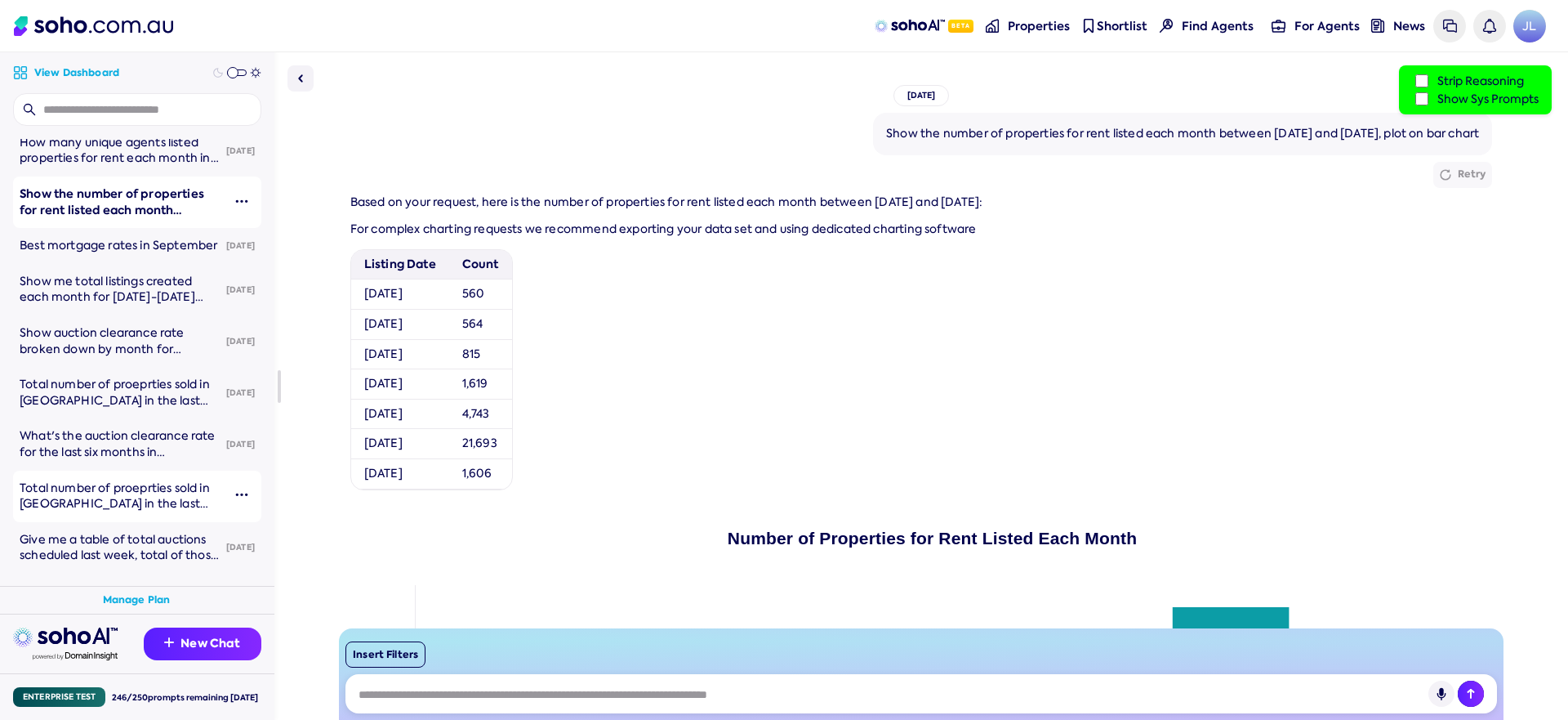
click at [103, 486] on span "Total number of proeprties sold in [GEOGRAPHIC_DATA] in the last year, broken d…" at bounding box center [114, 503] width 190 height 46
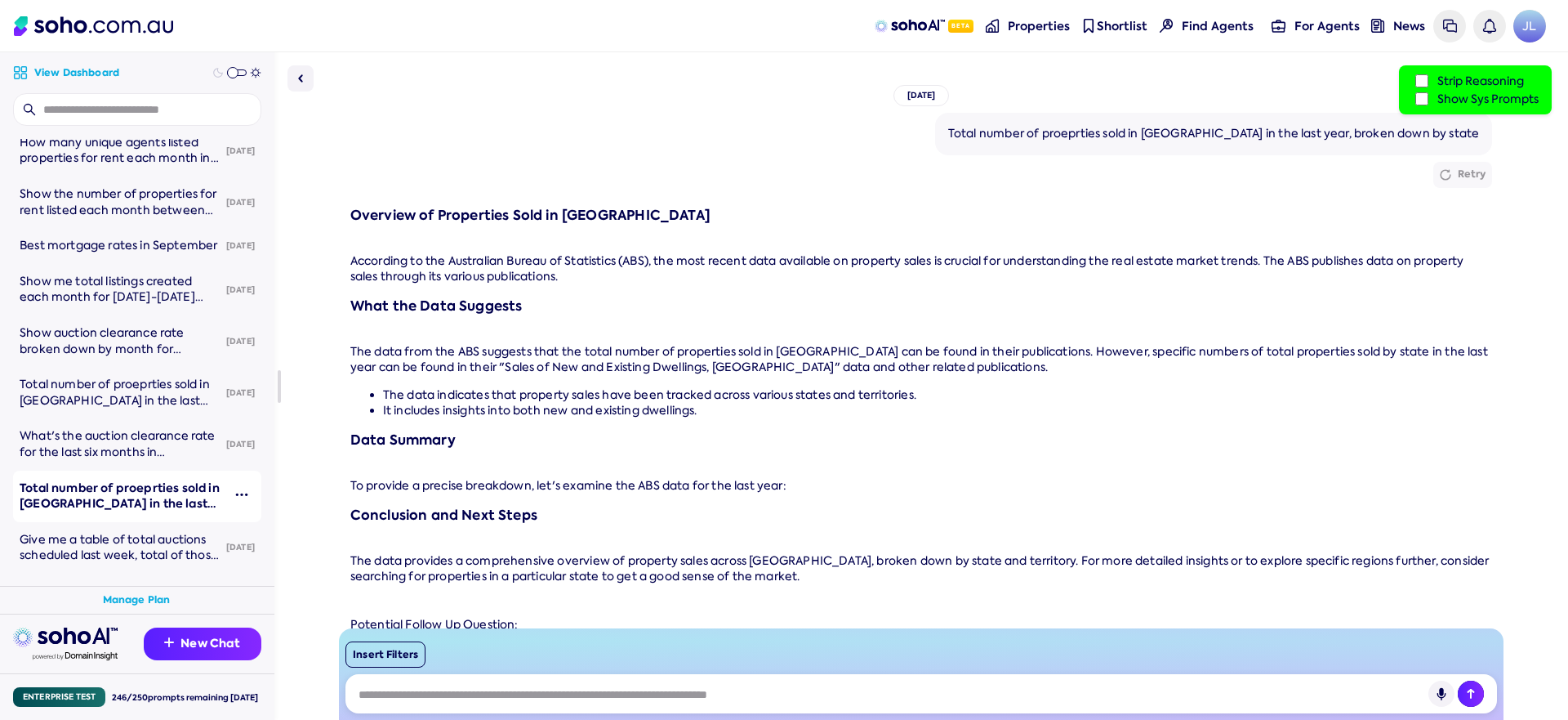
click at [1446, 97] on label "Show Sys Prompts" at bounding box center [1475, 98] width 126 height 18
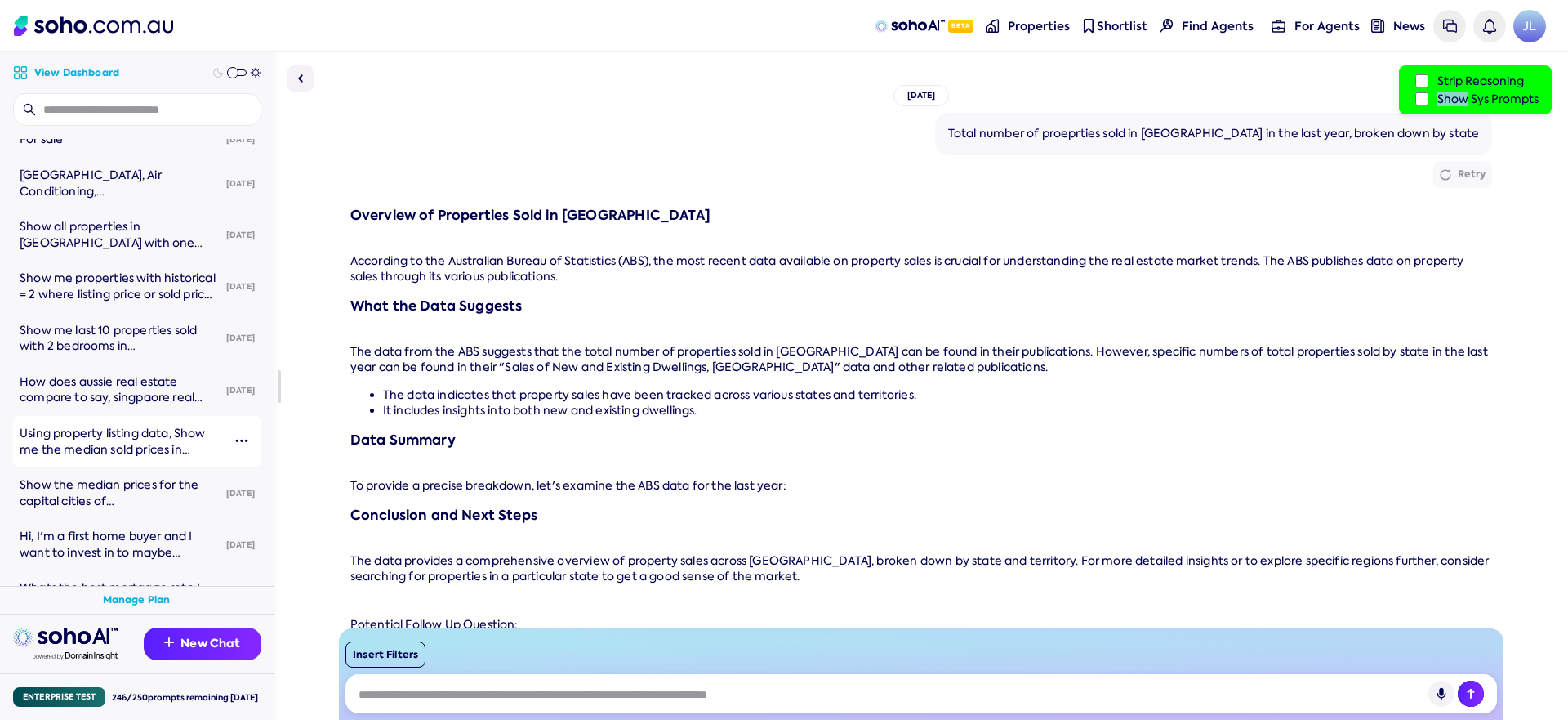
scroll to position [1956, 0]
click at [142, 438] on span "Using property listing data, Show me the median sold prices in [DATE] by state …" at bounding box center [116, 463] width 194 height 78
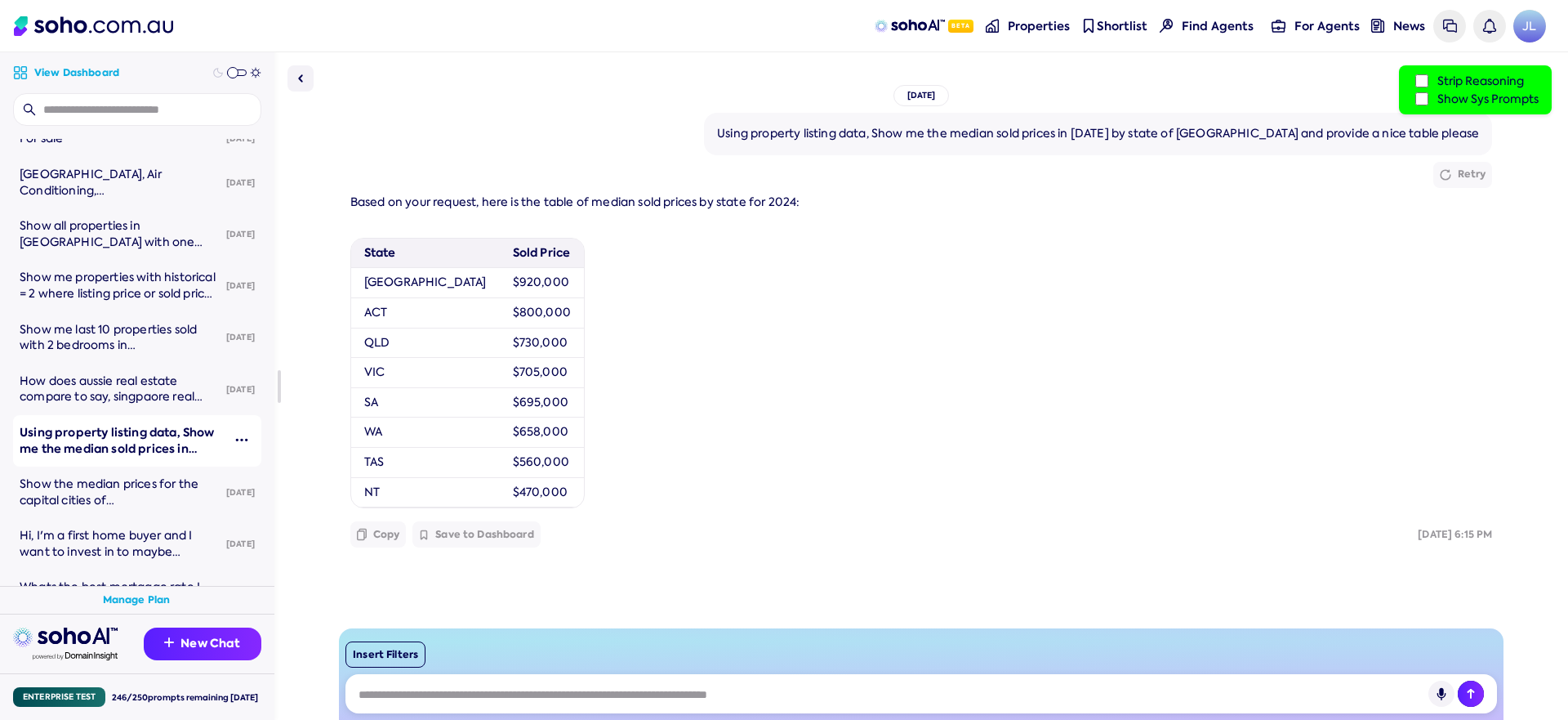
click at [1496, 102] on label "Show Sys Prompts" at bounding box center [1475, 98] width 126 height 18
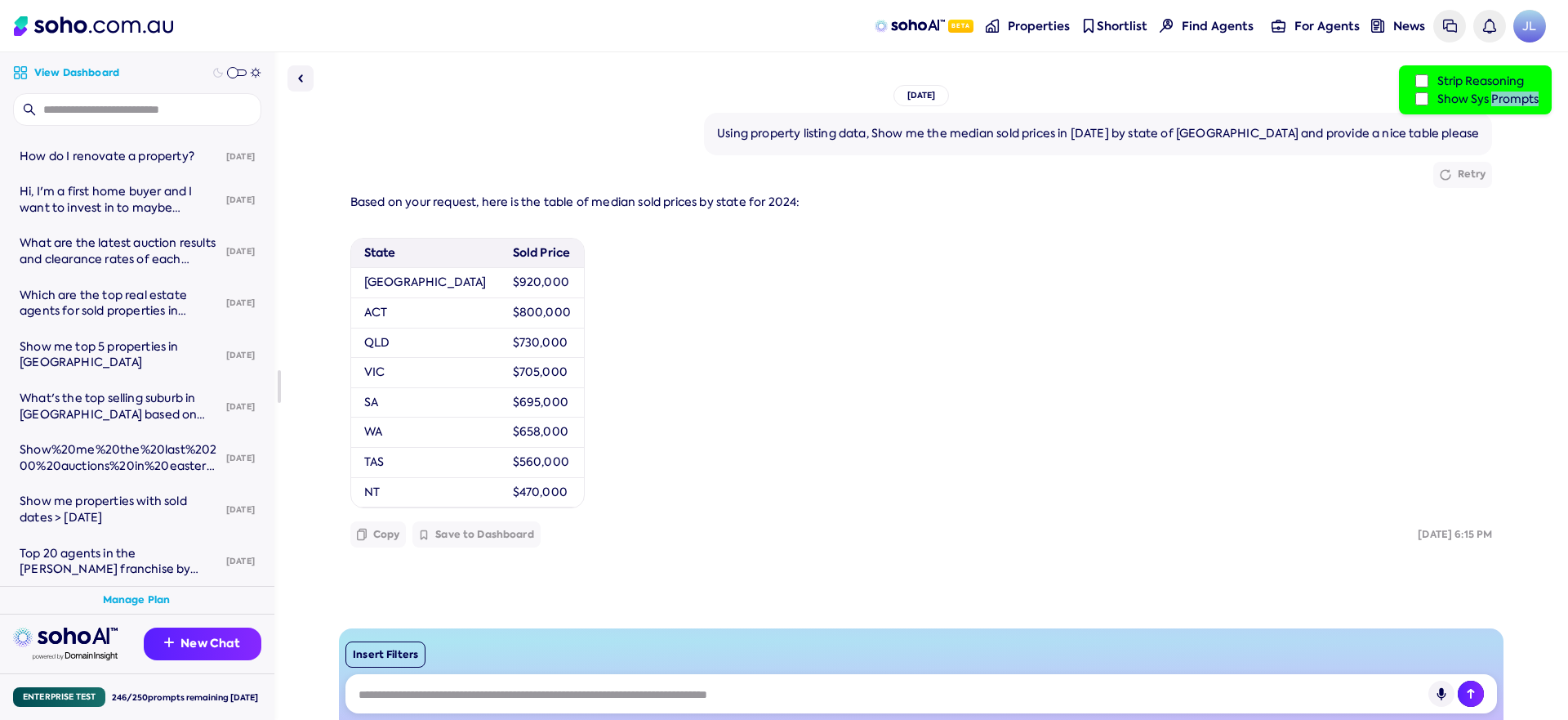
scroll to position [2607, 0]
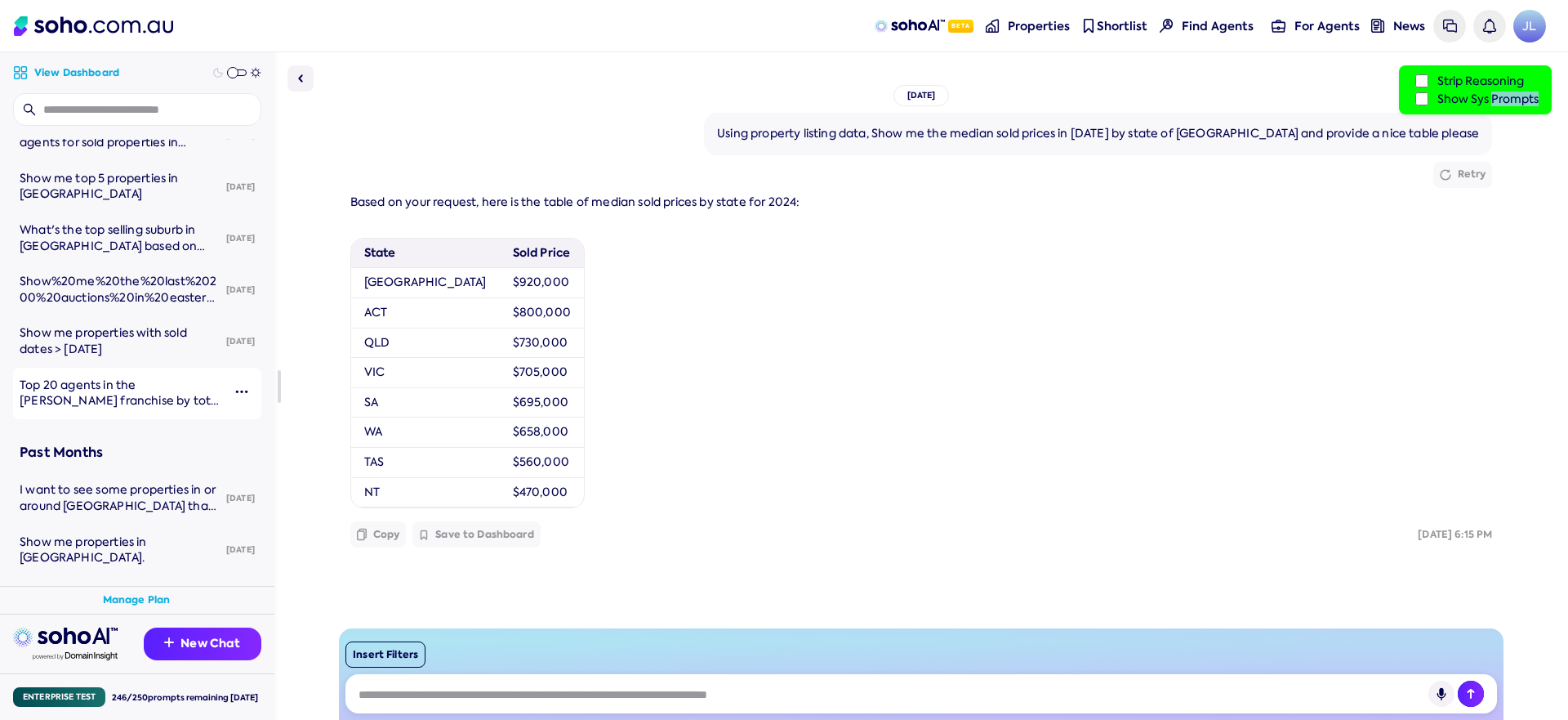
click at [145, 387] on span "Top 20 agents in the [PERSON_NAME] franchise by total sold properties and total…" at bounding box center [119, 409] width 201 height 63
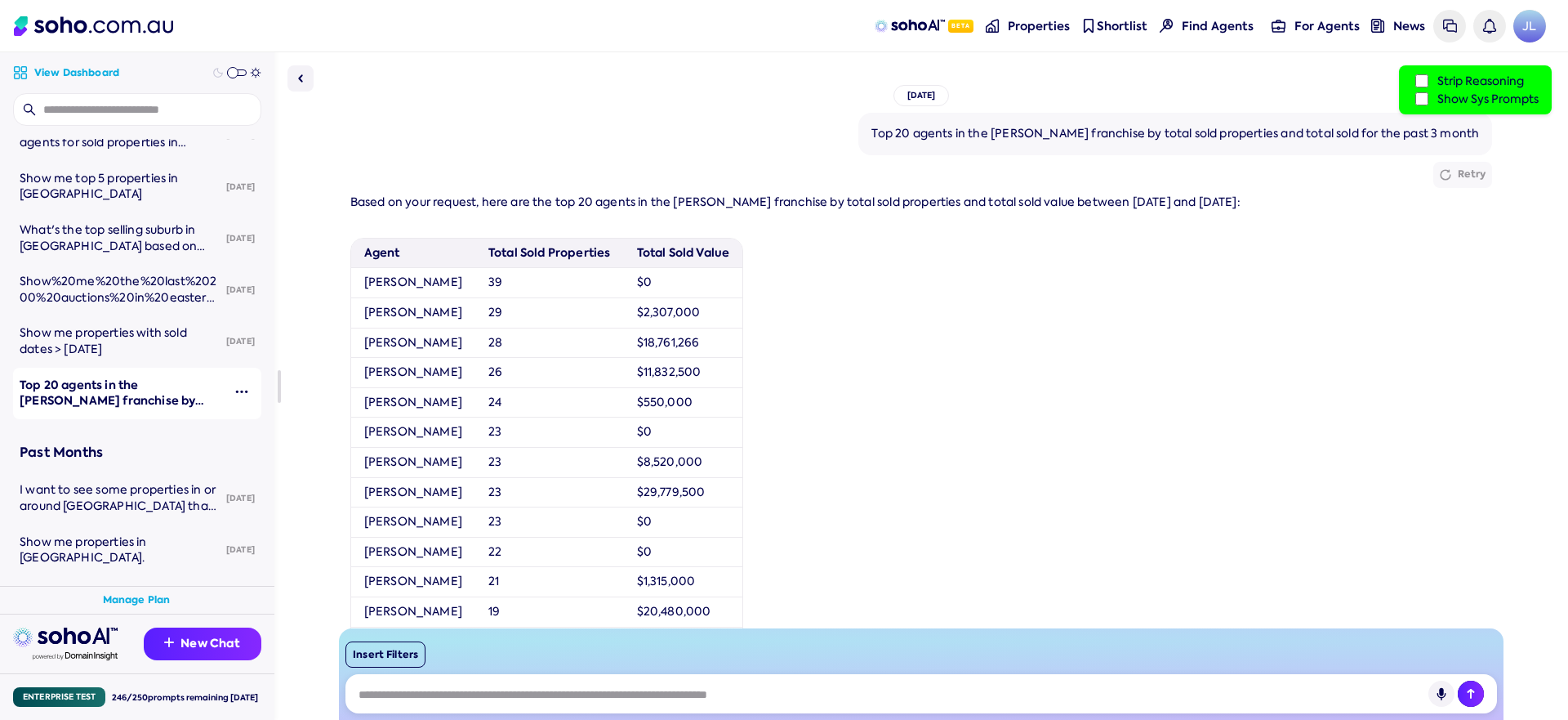
click at [1454, 95] on label "Show Sys Prompts" at bounding box center [1475, 98] width 126 height 18
click at [1452, 96] on label "Show Sys Prompts" at bounding box center [1475, 98] width 126 height 18
click at [120, 503] on span "I want to see some properties in or around [GEOGRAPHIC_DATA] that are close to …" at bounding box center [120, 514] width 202 height 63
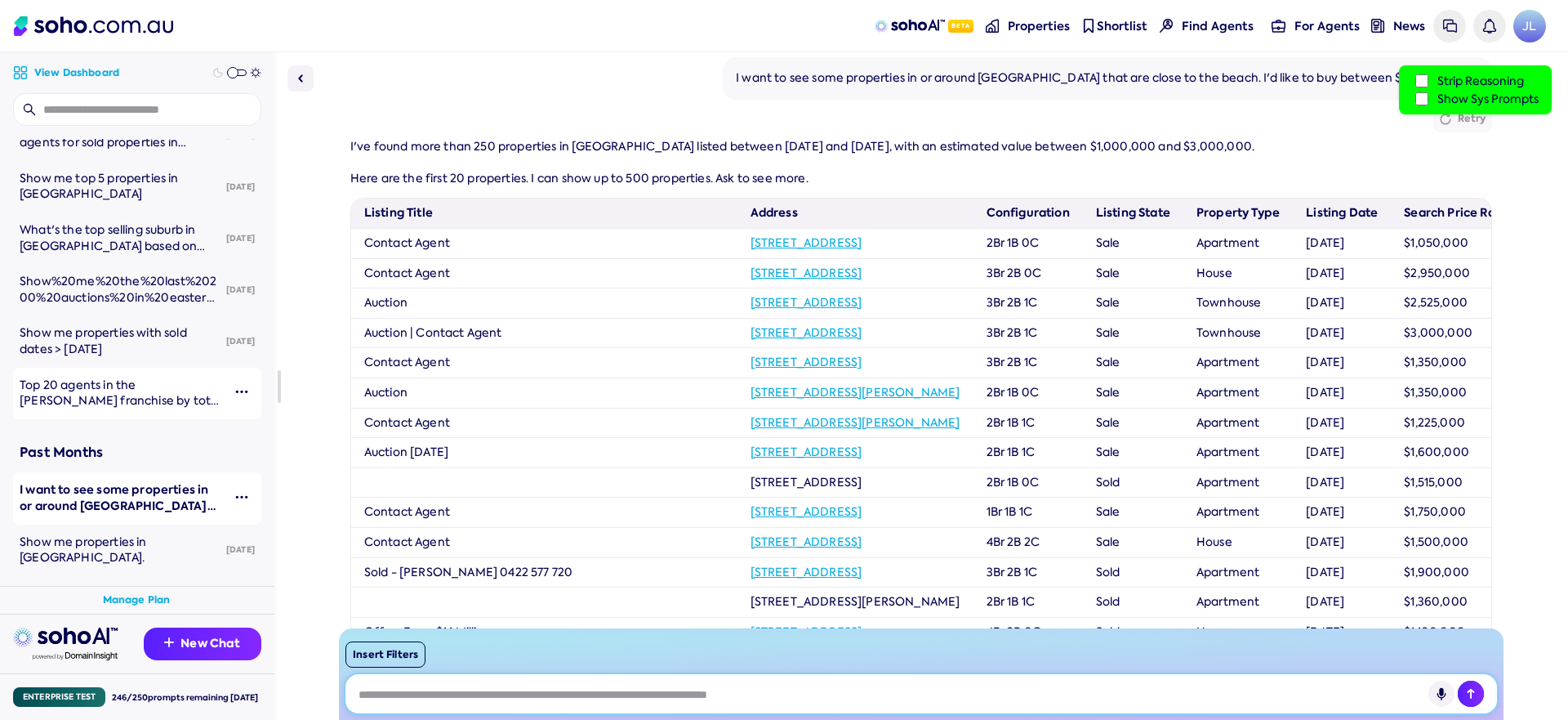
scroll to position [3, 0]
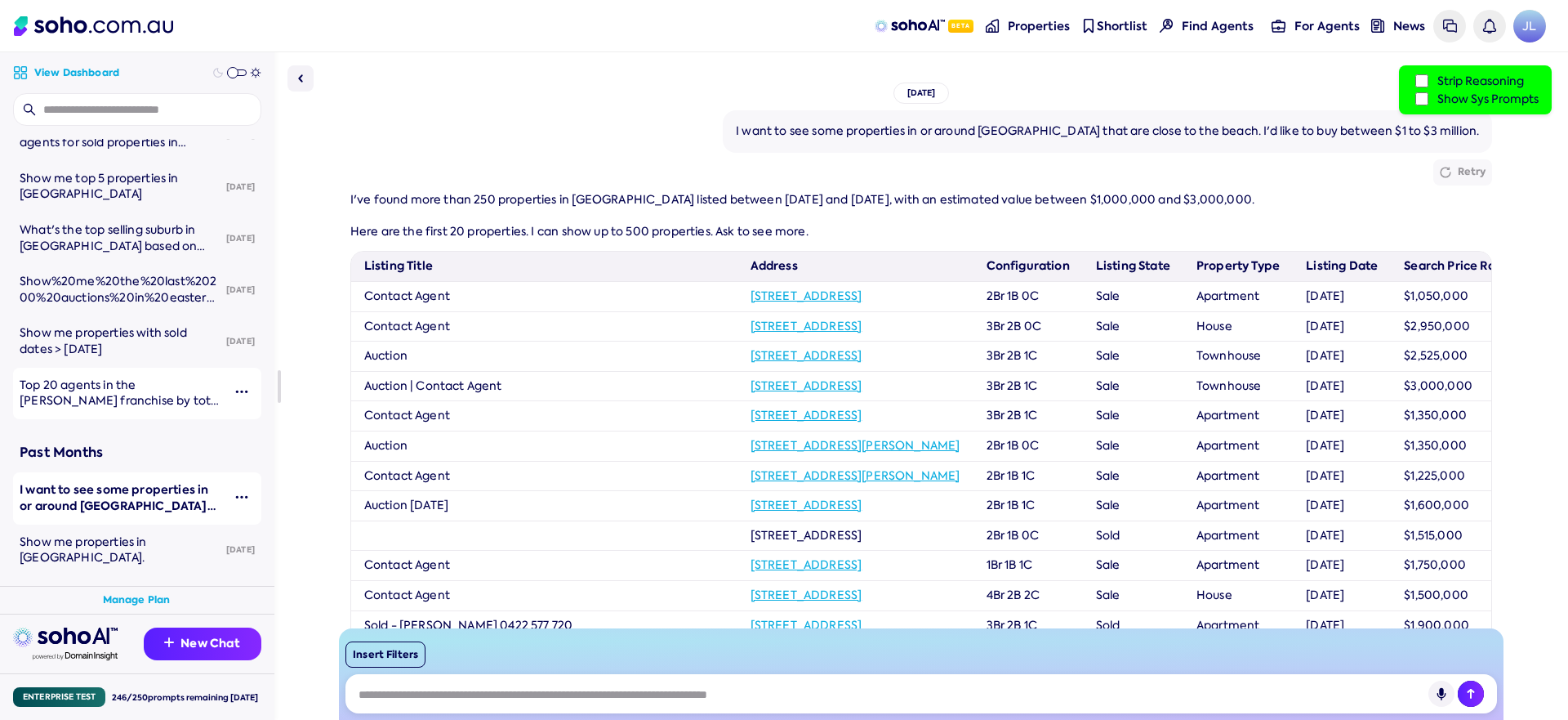
click at [1444, 102] on label "Show Sys Prompts" at bounding box center [1475, 98] width 126 height 18
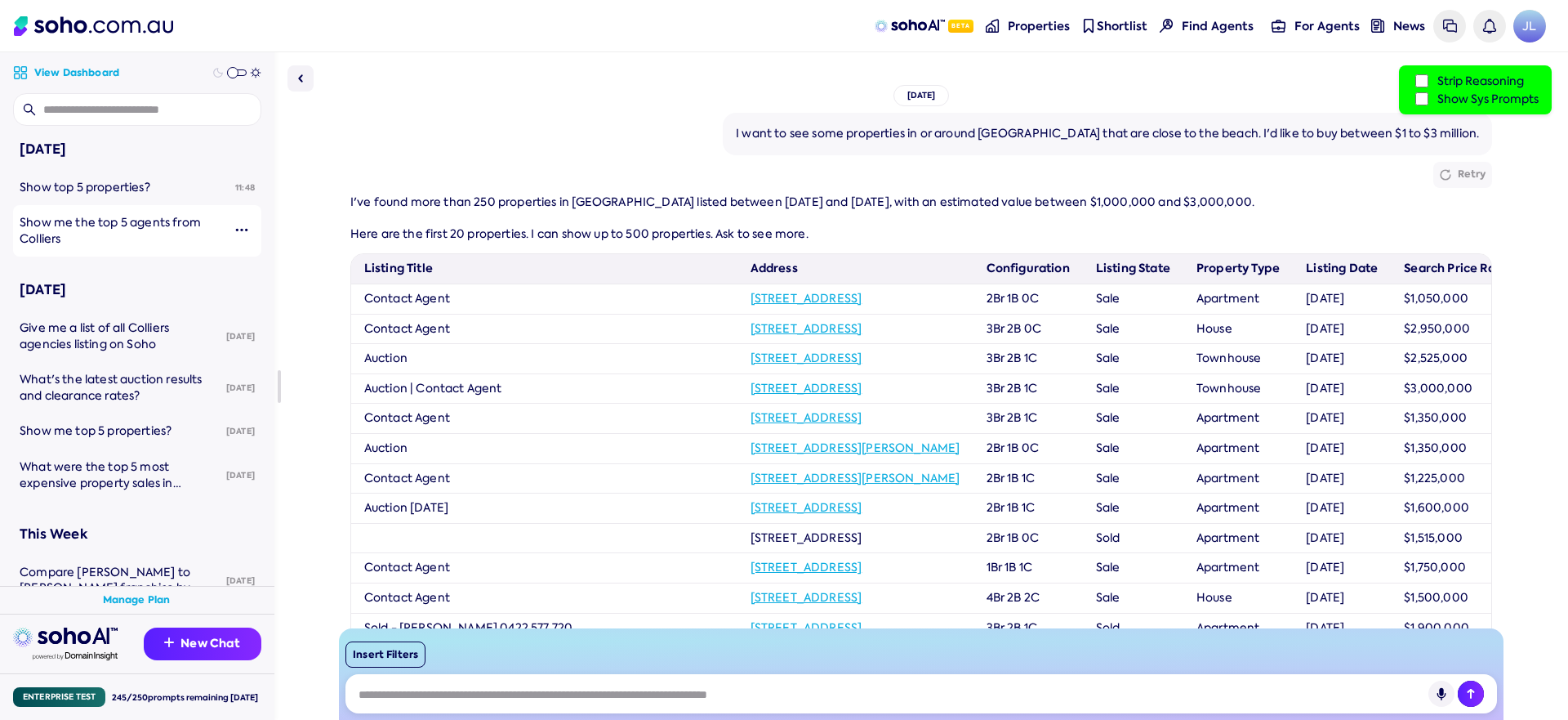
click at [114, 217] on span "Show me the top 5 agents from Colliers" at bounding box center [110, 230] width 181 height 31
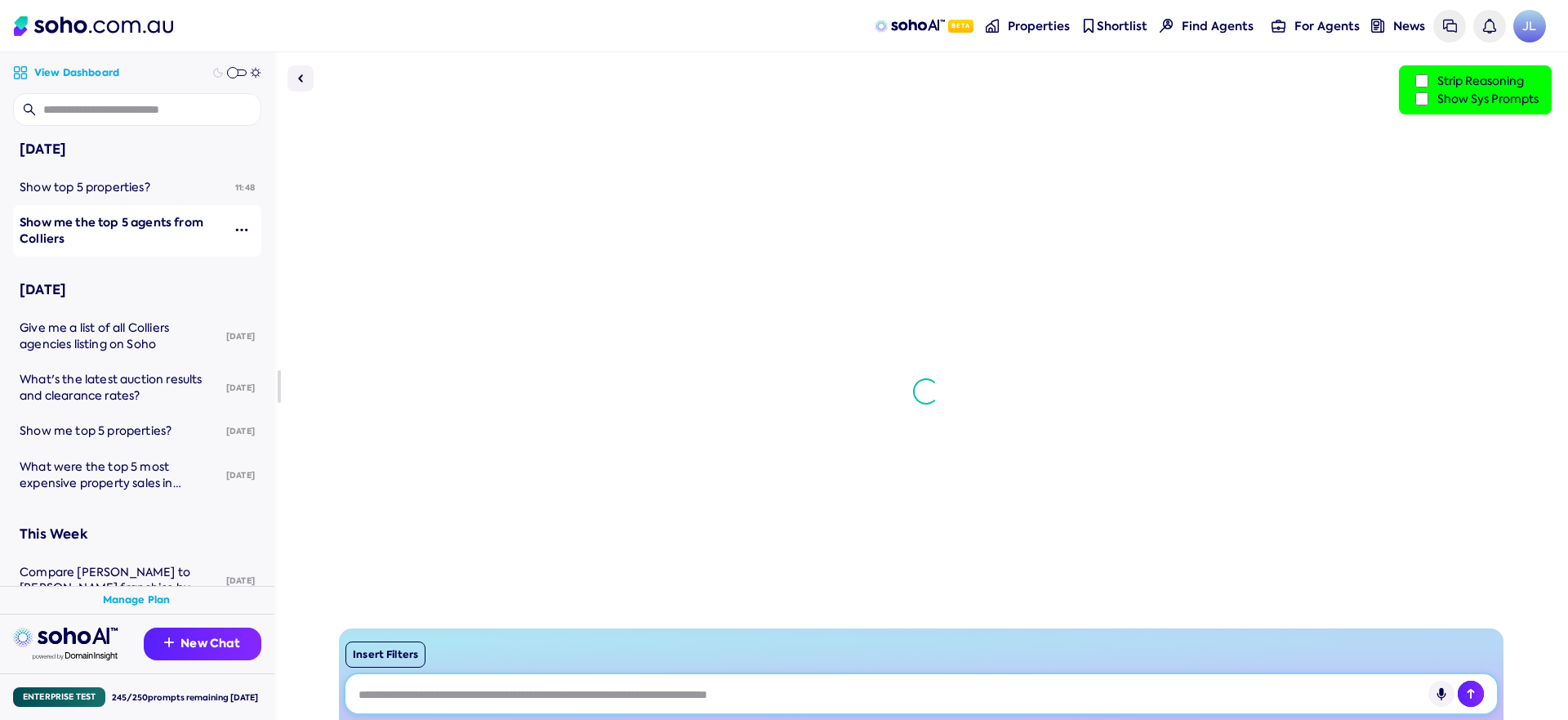
scroll to position [252, 0]
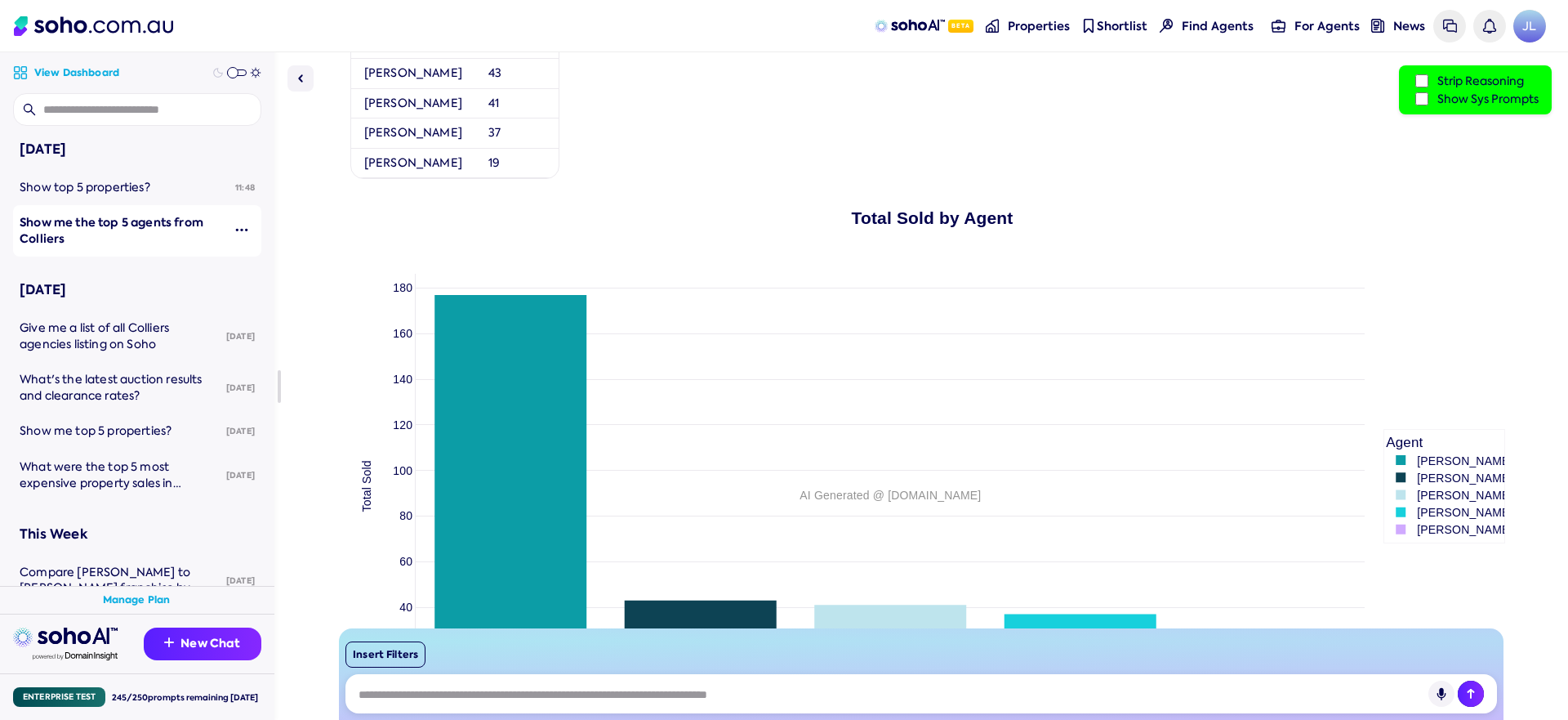
click at [158, 167] on div "Today Show top 5 properties? 11:48 Show me the top 5 agents from Colliers 09:59" at bounding box center [137, 197] width 248 height 118
click at [138, 188] on span "Show top 5 properties?" at bounding box center [84, 187] width 131 height 15
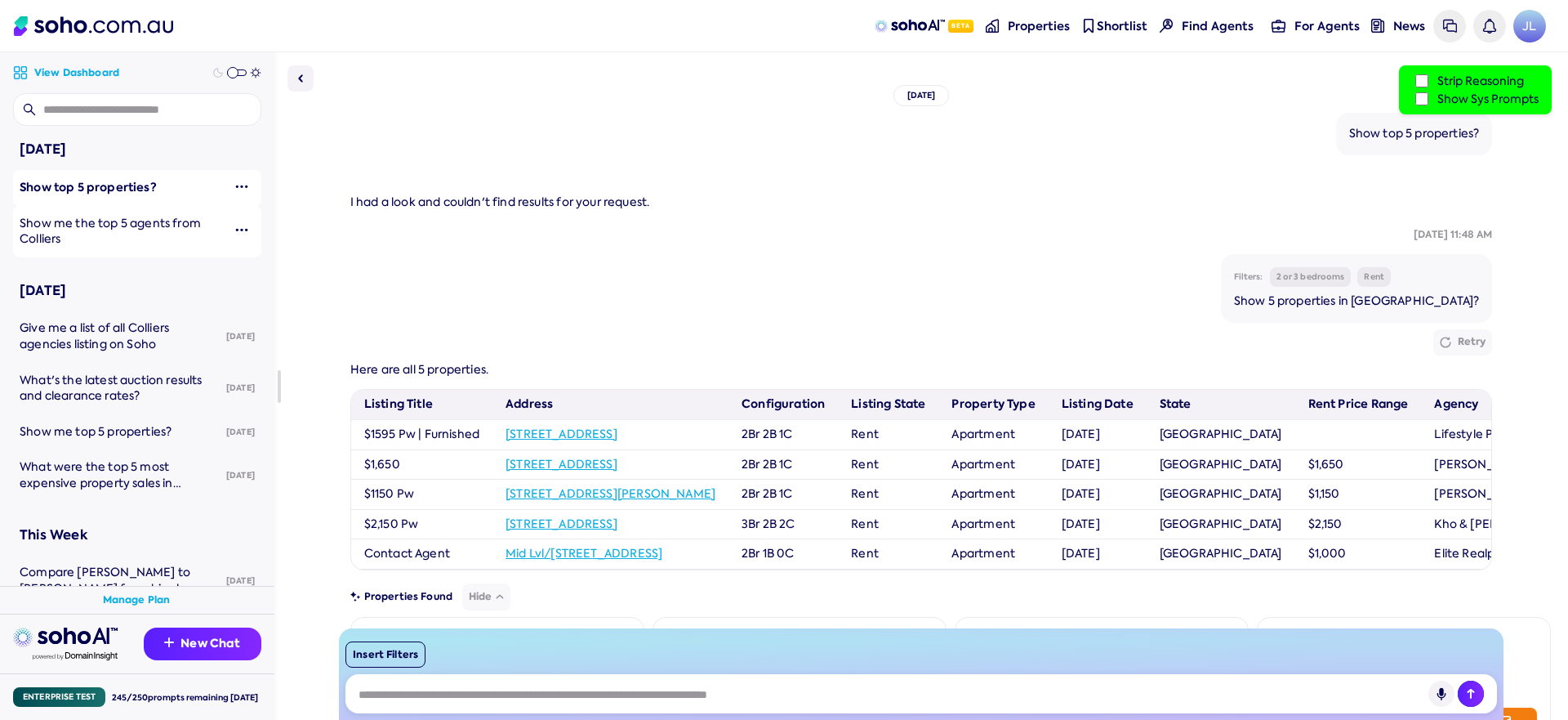
click at [406, 637] on div "Insert Filters" at bounding box center [921, 674] width 1165 height 91
click at [395, 648] on button "Insert Filters" at bounding box center [385, 654] width 80 height 26
select select "*********"
select select "*"
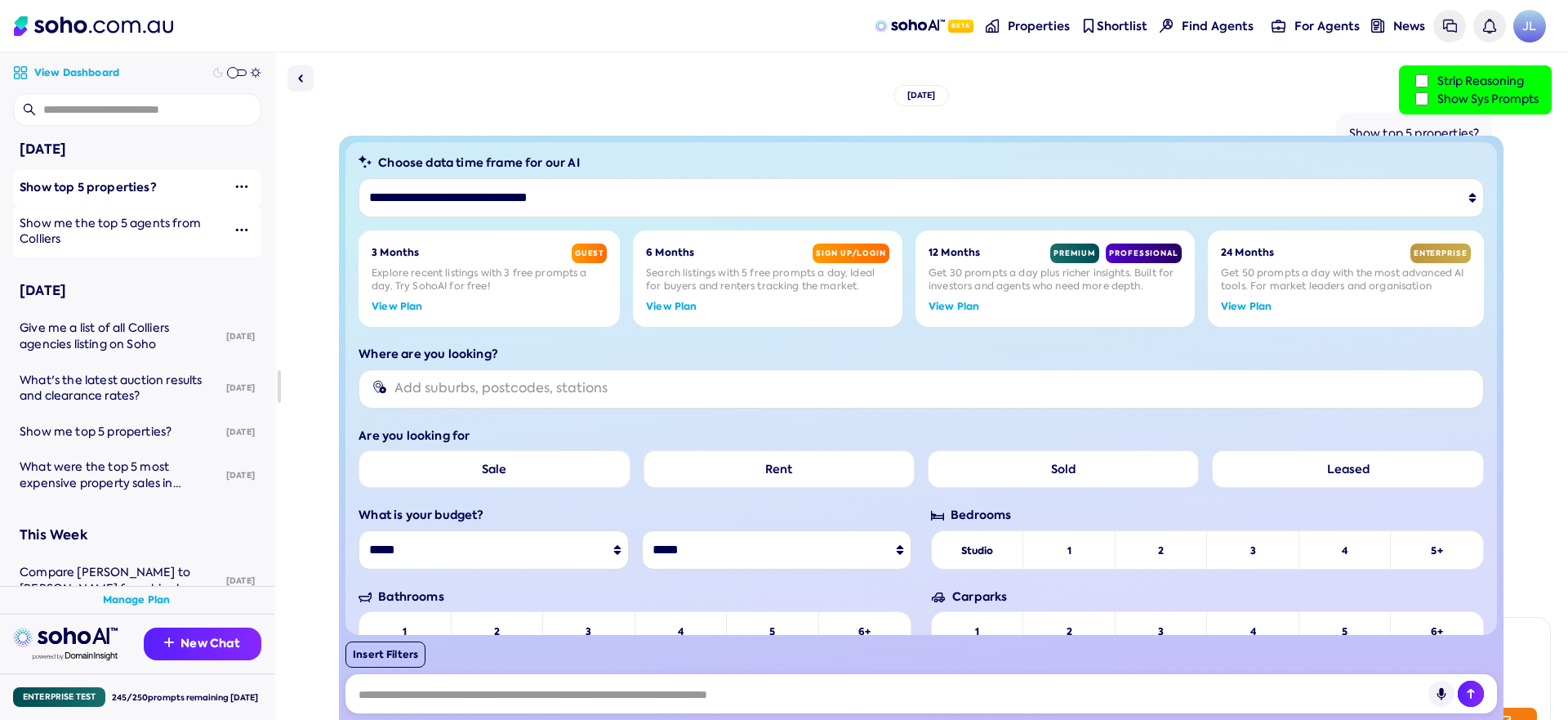
click at [651, 383] on div at bounding box center [933, 388] width 1079 height 21
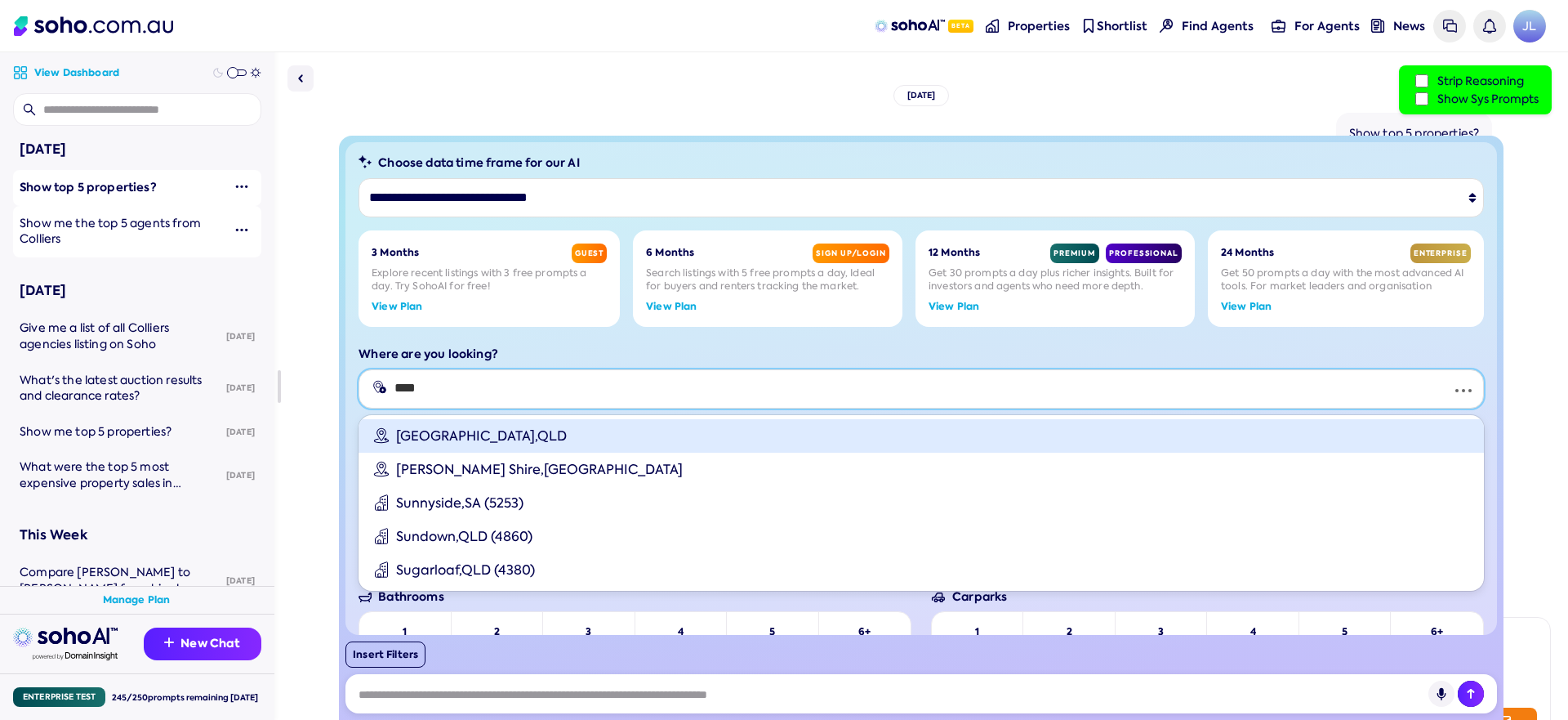
type input "*****"
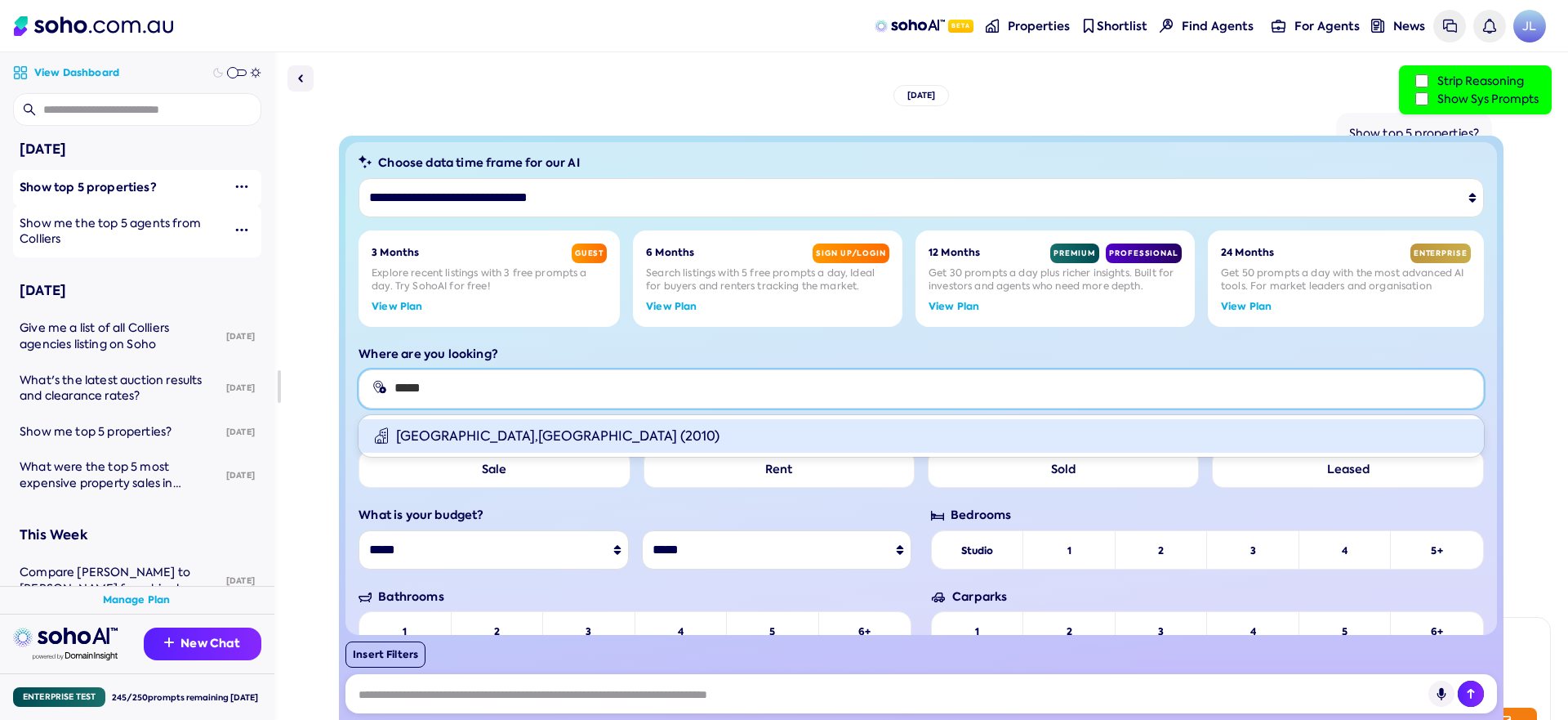
click at [648, 427] on div "Surry Hills , NSW (2010)" at bounding box center [921, 436] width 1125 height 33
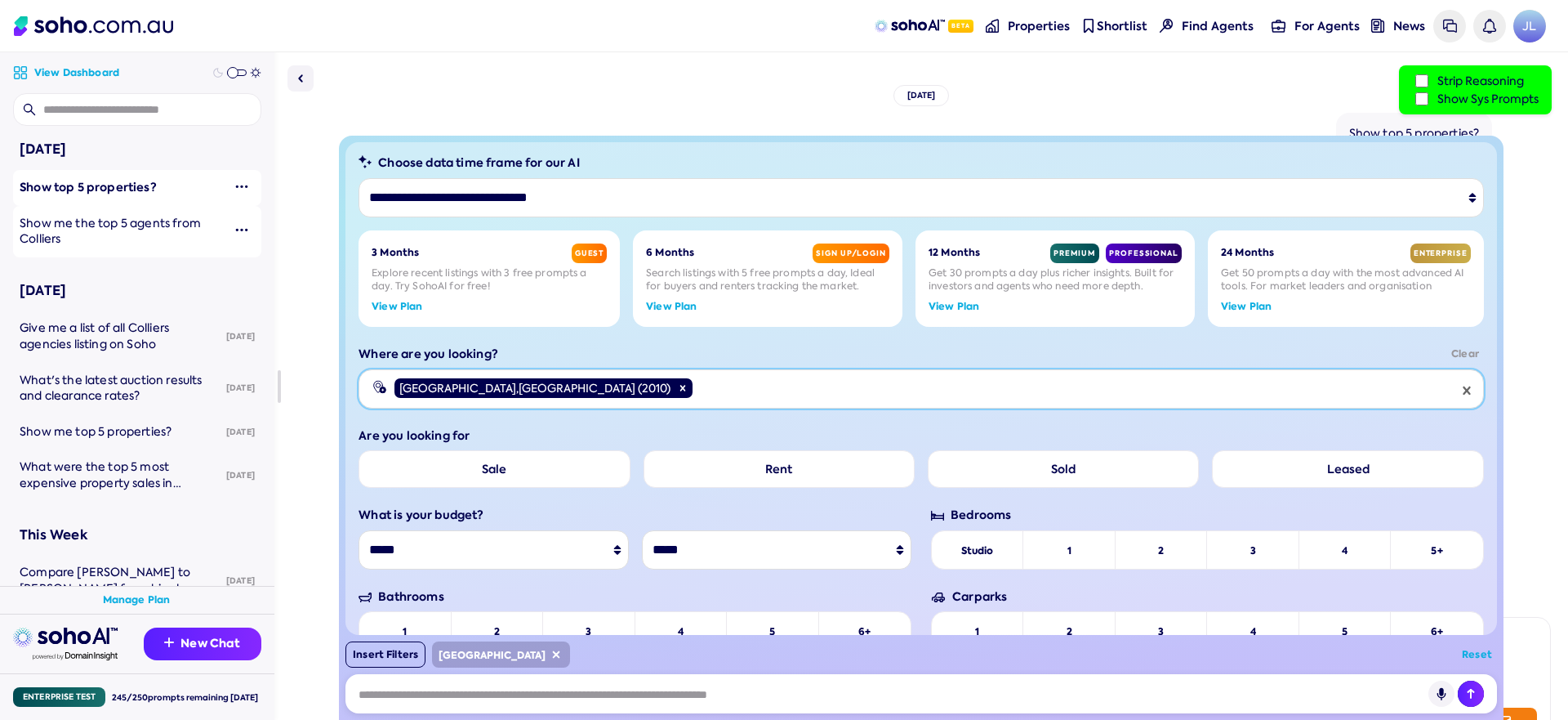
click at [797, 473] on label "Rent" at bounding box center [778, 468] width 271 height 38
select select "*"
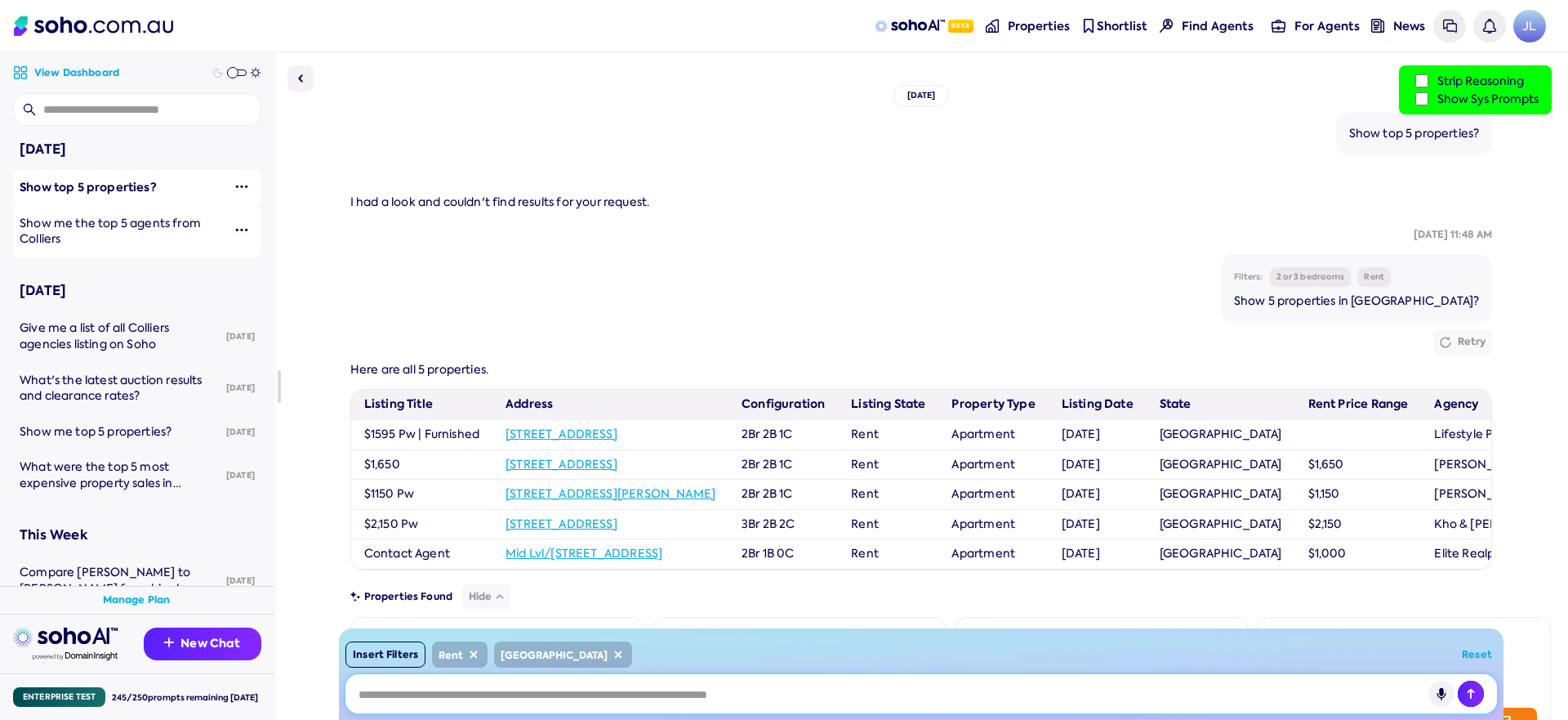
drag, startPoint x: 614, startPoint y: 685, endPoint x: 605, endPoint y: 679, distance: 10.8
click at [614, 686] on input at bounding box center [921, 694] width 1152 height 39
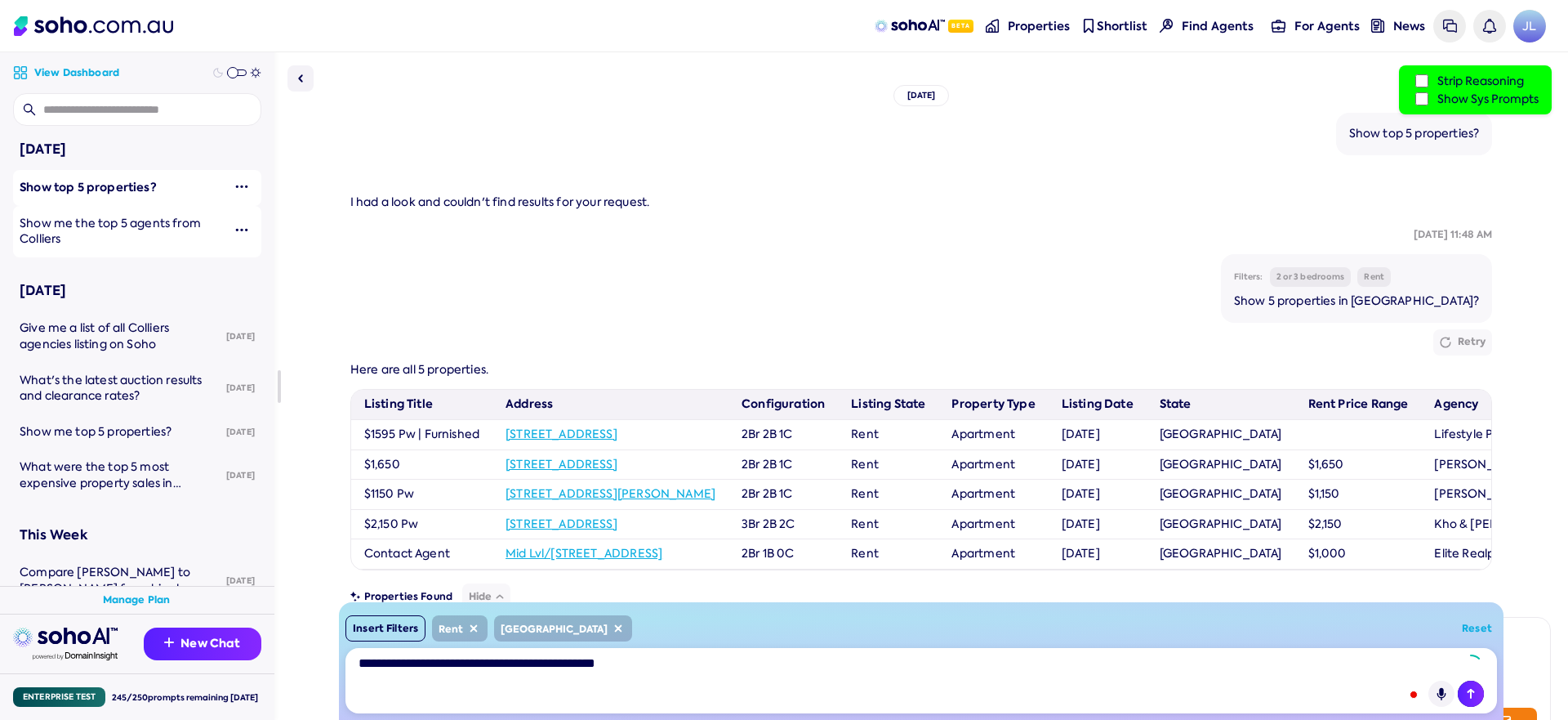
type textarea "**********"
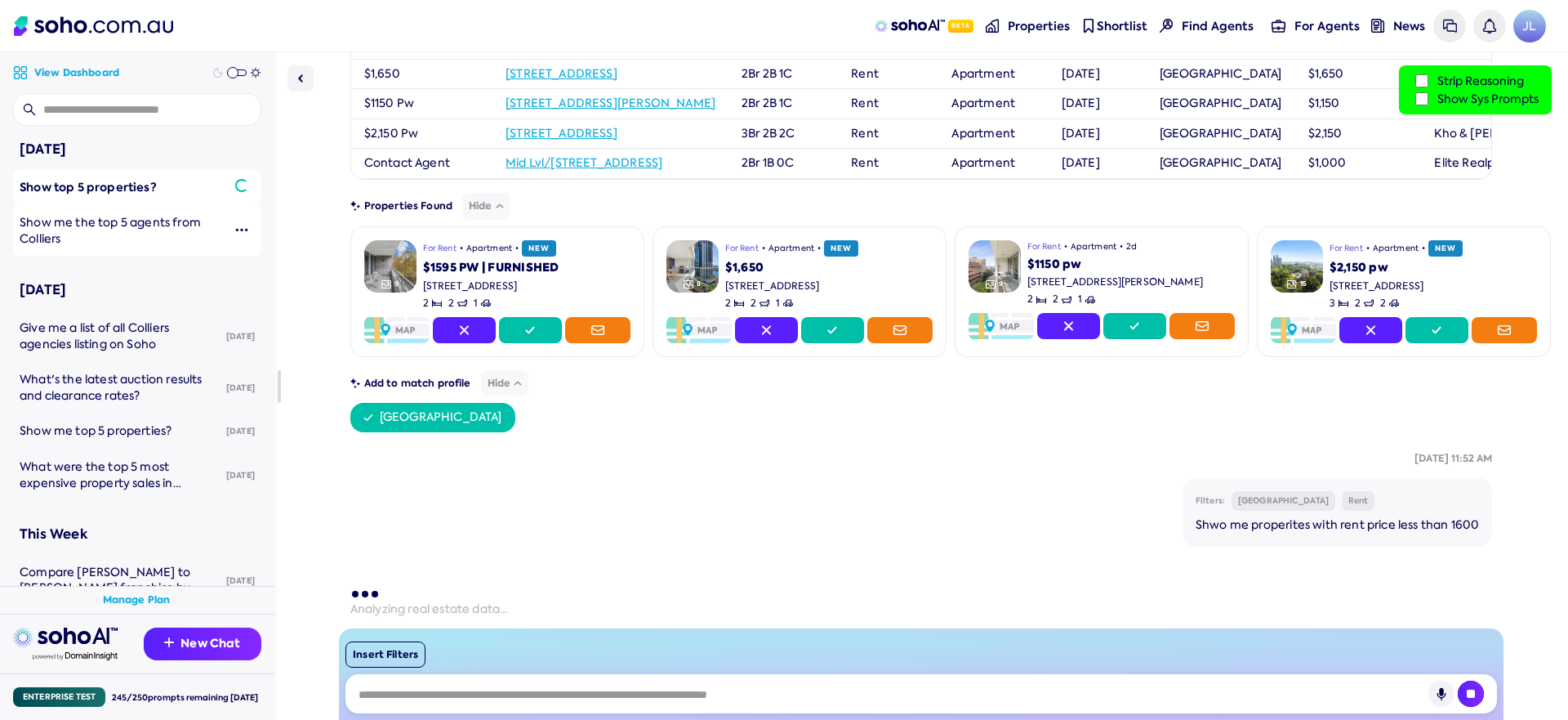
scroll to position [419, 0]
